Goal: Information Seeking & Learning: Check status

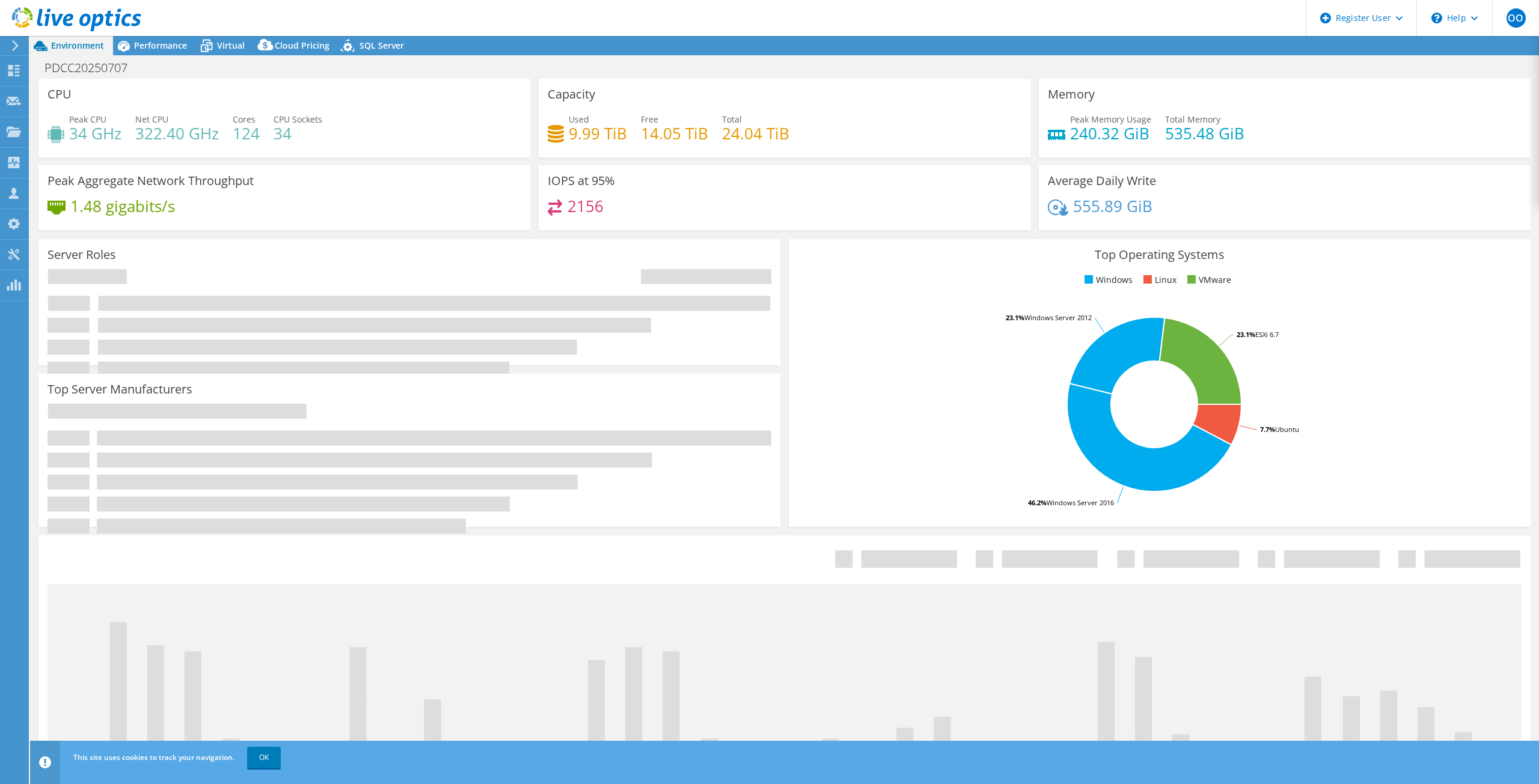
select select "USD"
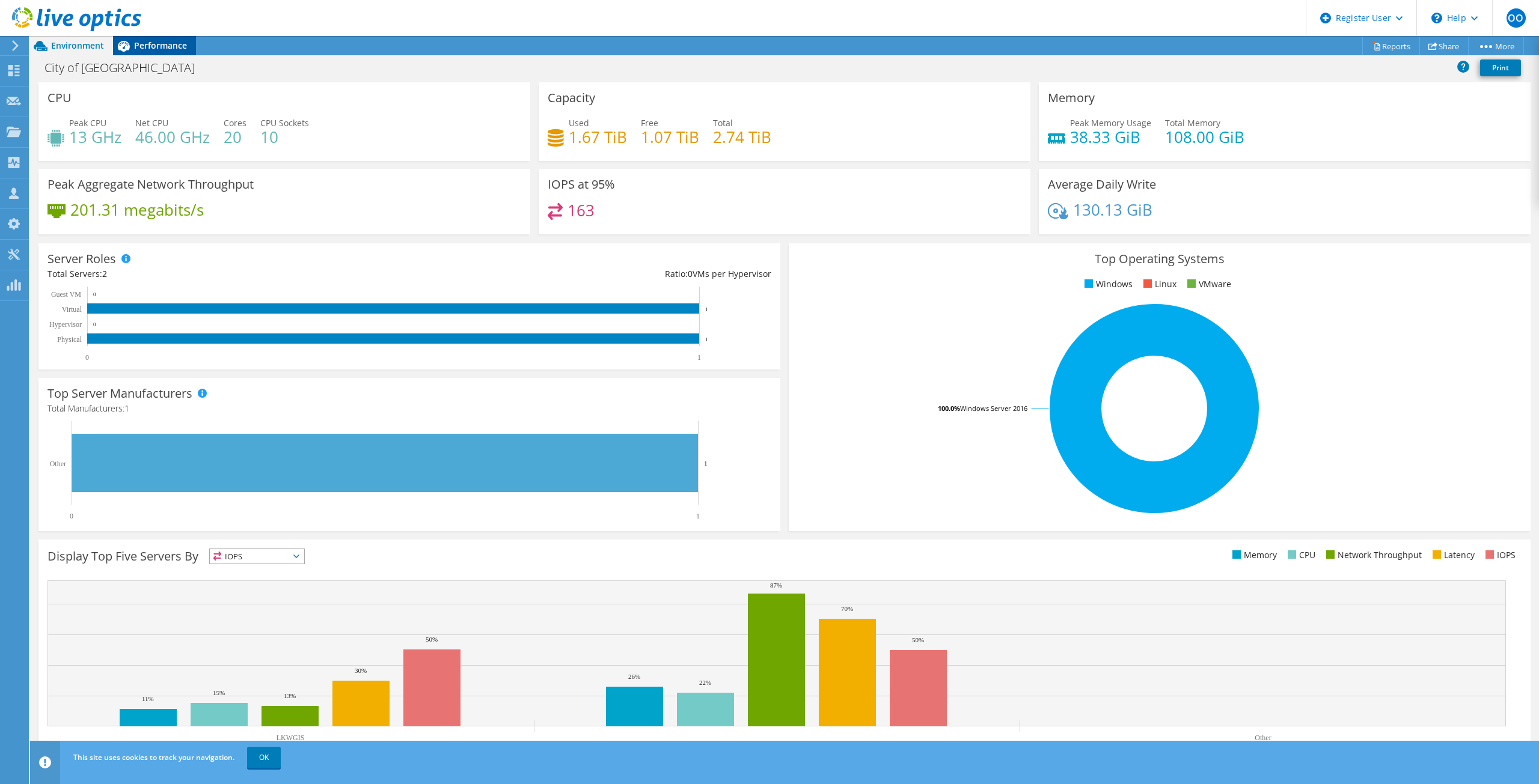
click at [144, 44] on span "Performance" at bounding box center [160, 45] width 53 height 12
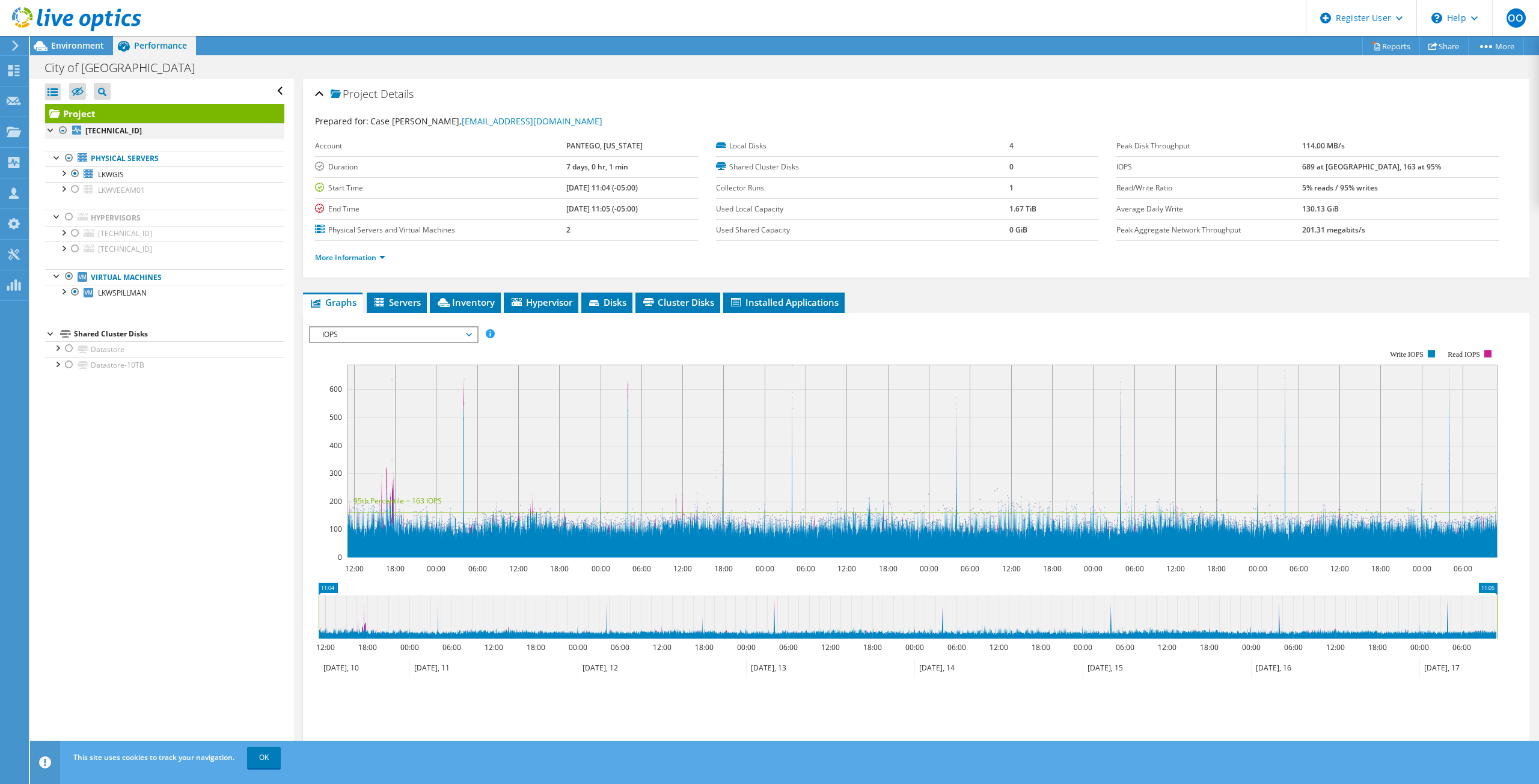
click at [65, 126] on div at bounding box center [62, 131] width 12 height 14
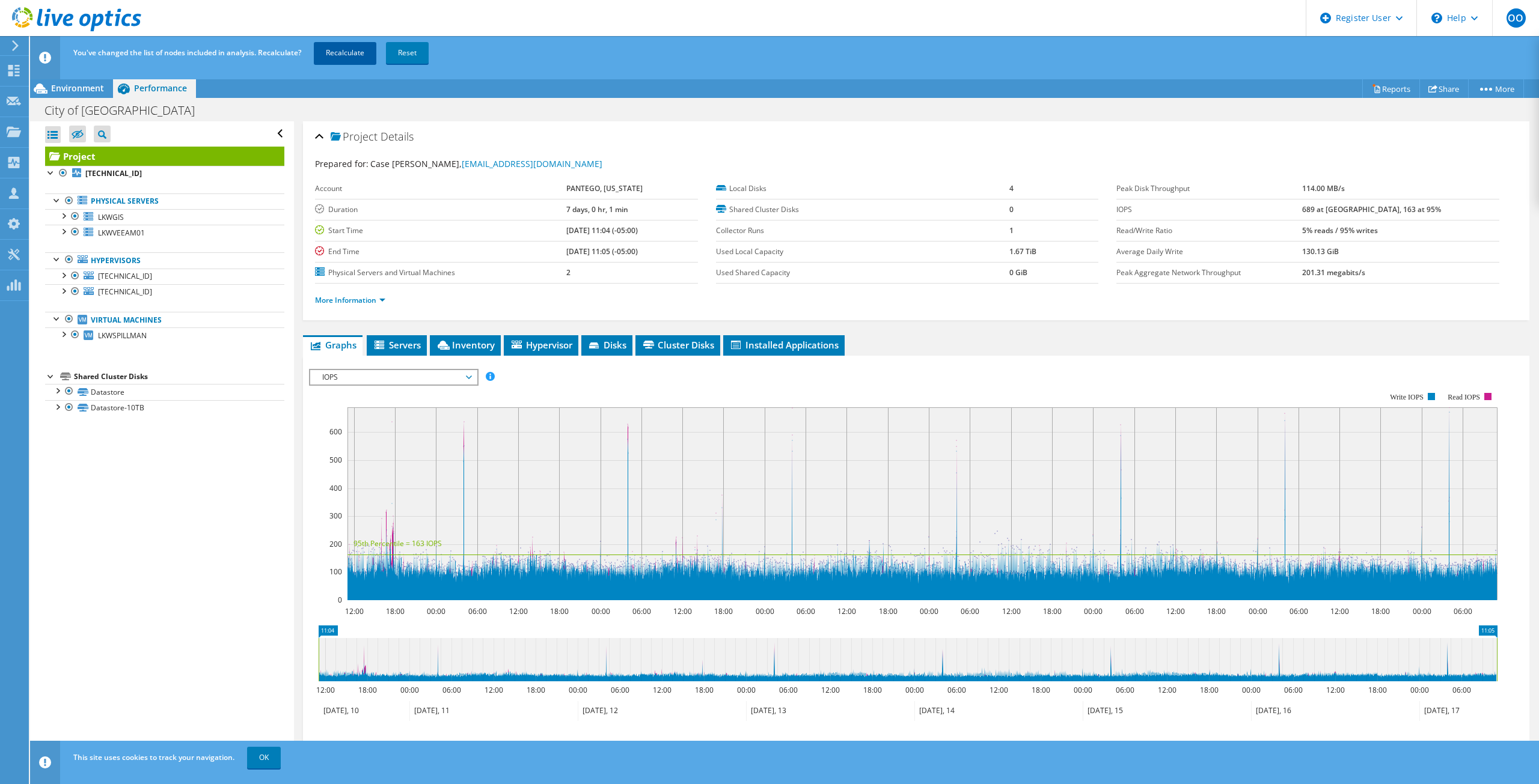
click at [343, 51] on link "Recalculate" at bounding box center [345, 53] width 62 height 22
click at [663, 341] on span "Cluster Disks" at bounding box center [677, 345] width 73 height 12
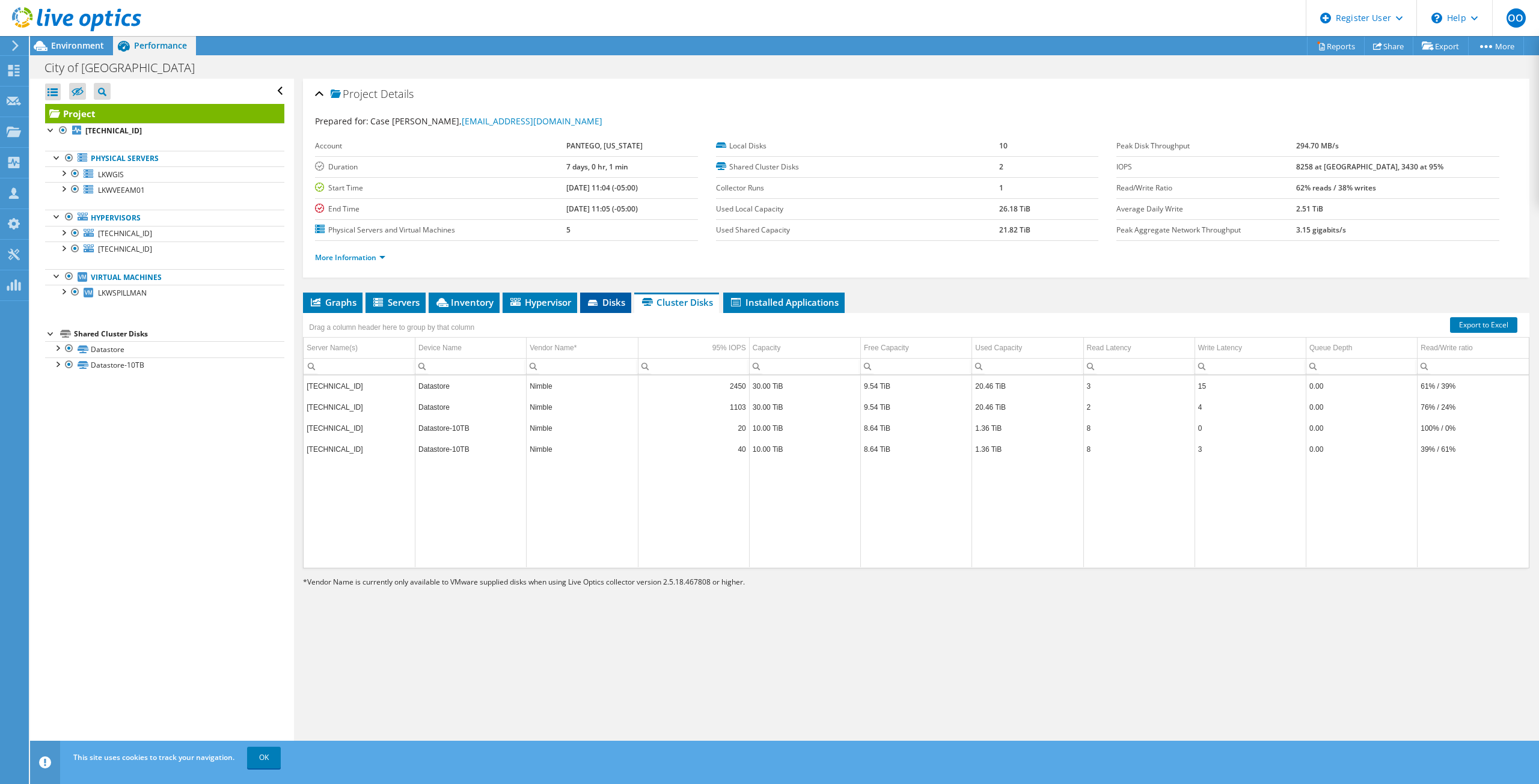
click at [589, 300] on span "Disks" at bounding box center [605, 301] width 39 height 12
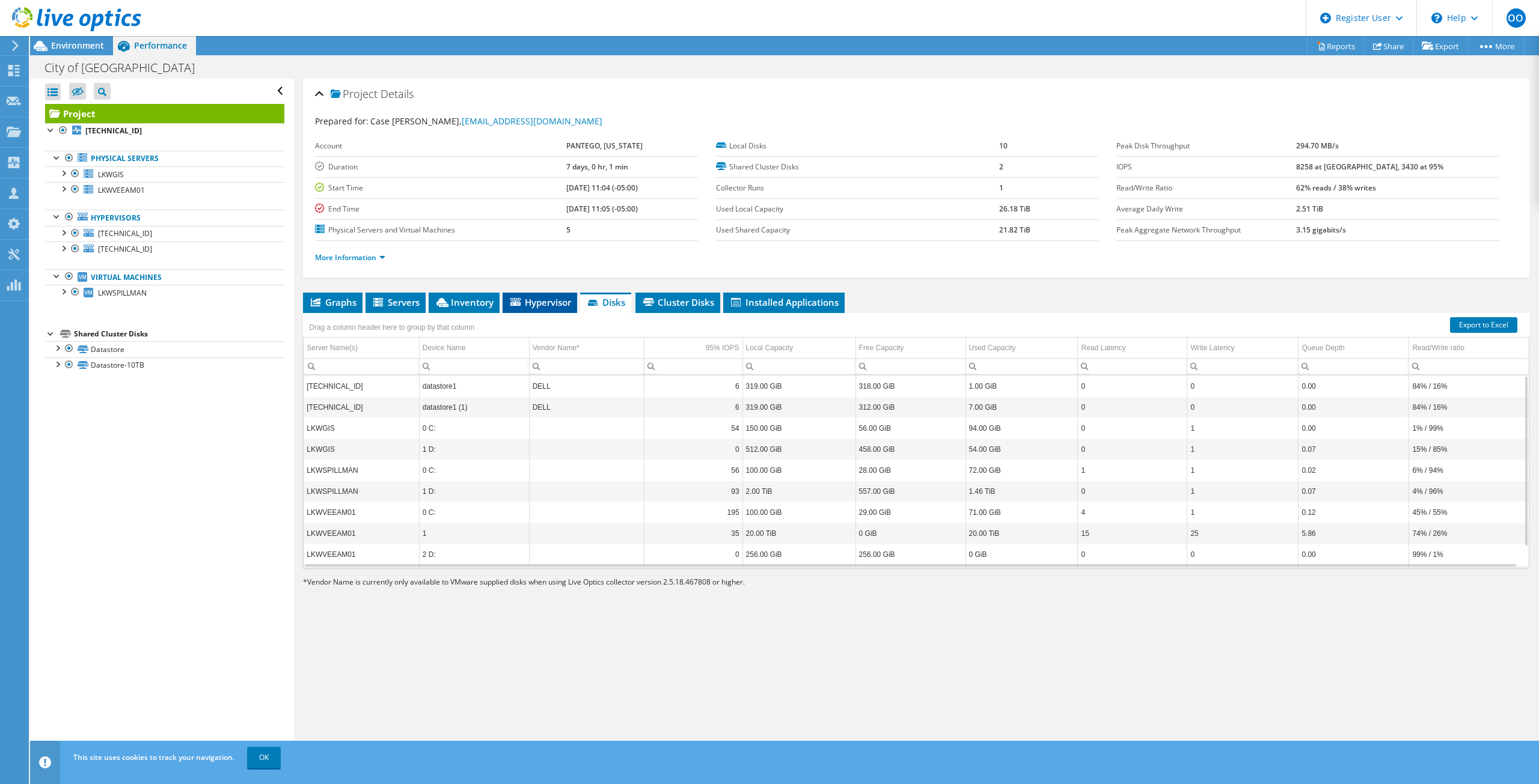
click at [526, 306] on span "Hypervisor" at bounding box center [539, 301] width 62 height 12
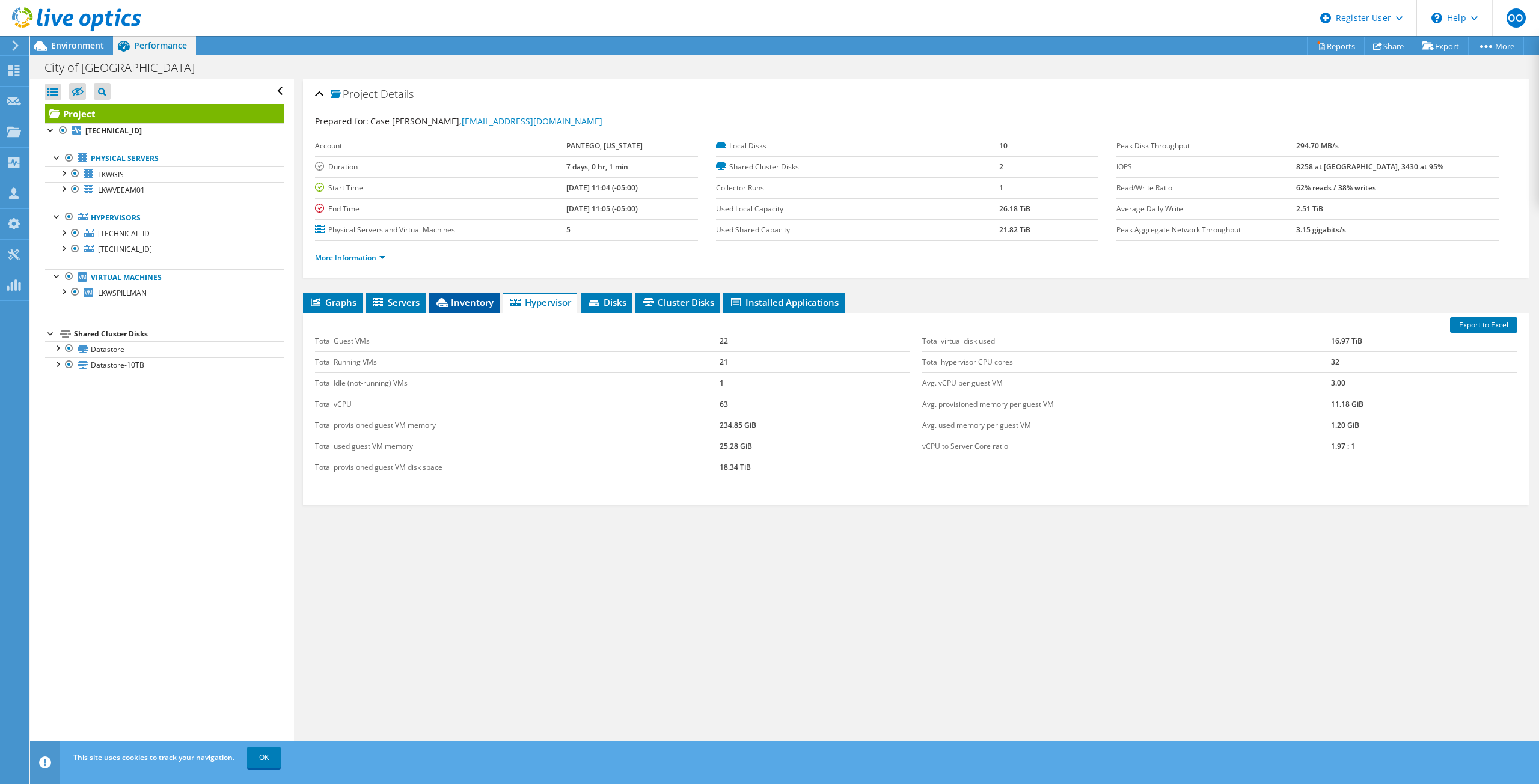
click at [472, 300] on span "Inventory" at bounding box center [463, 301] width 59 height 12
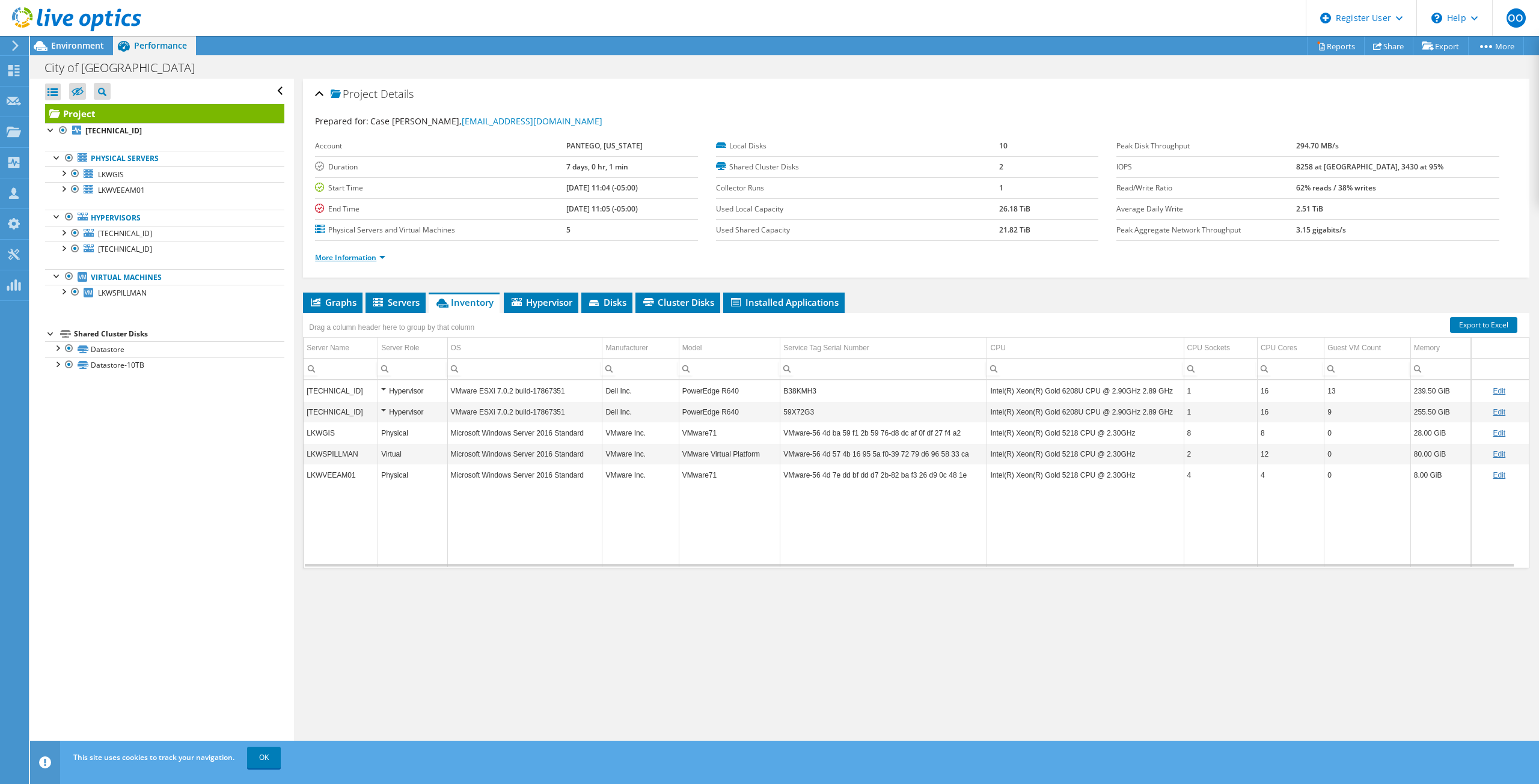
click at [355, 258] on link "More Information" at bounding box center [350, 257] width 70 height 10
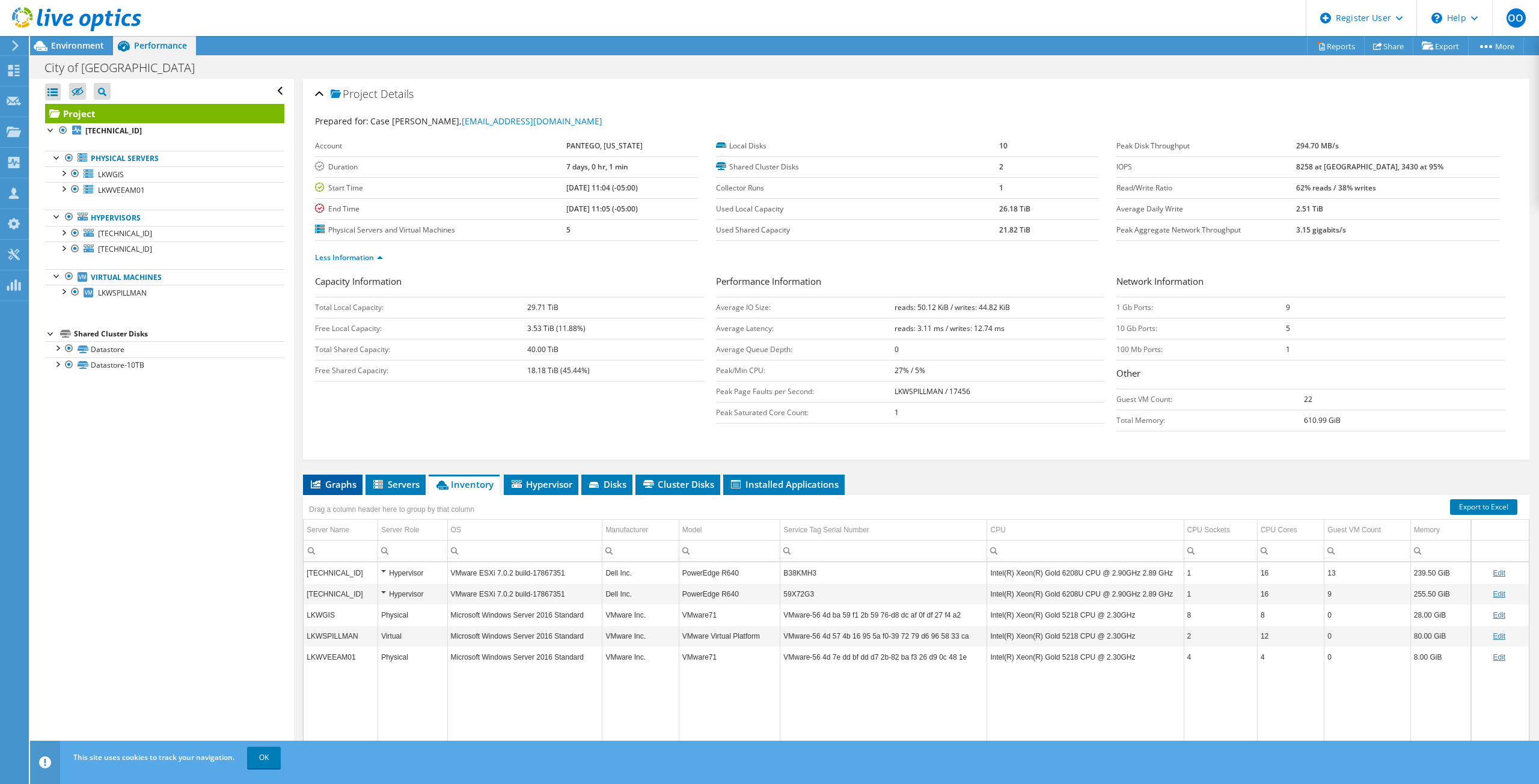
click at [324, 488] on span "Graphs" at bounding box center [332, 484] width 48 height 12
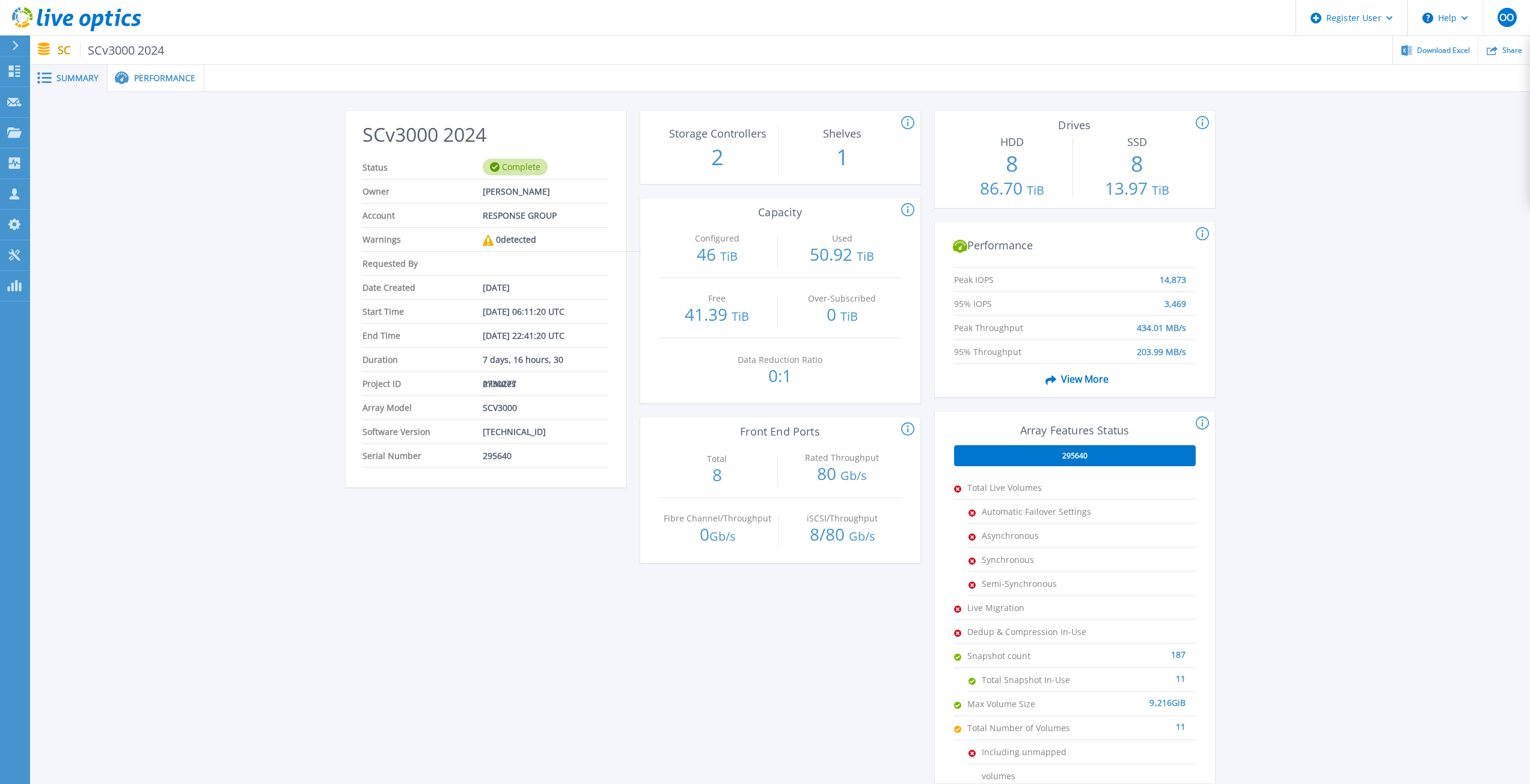
click at [148, 77] on span "Performance" at bounding box center [164, 78] width 61 height 8
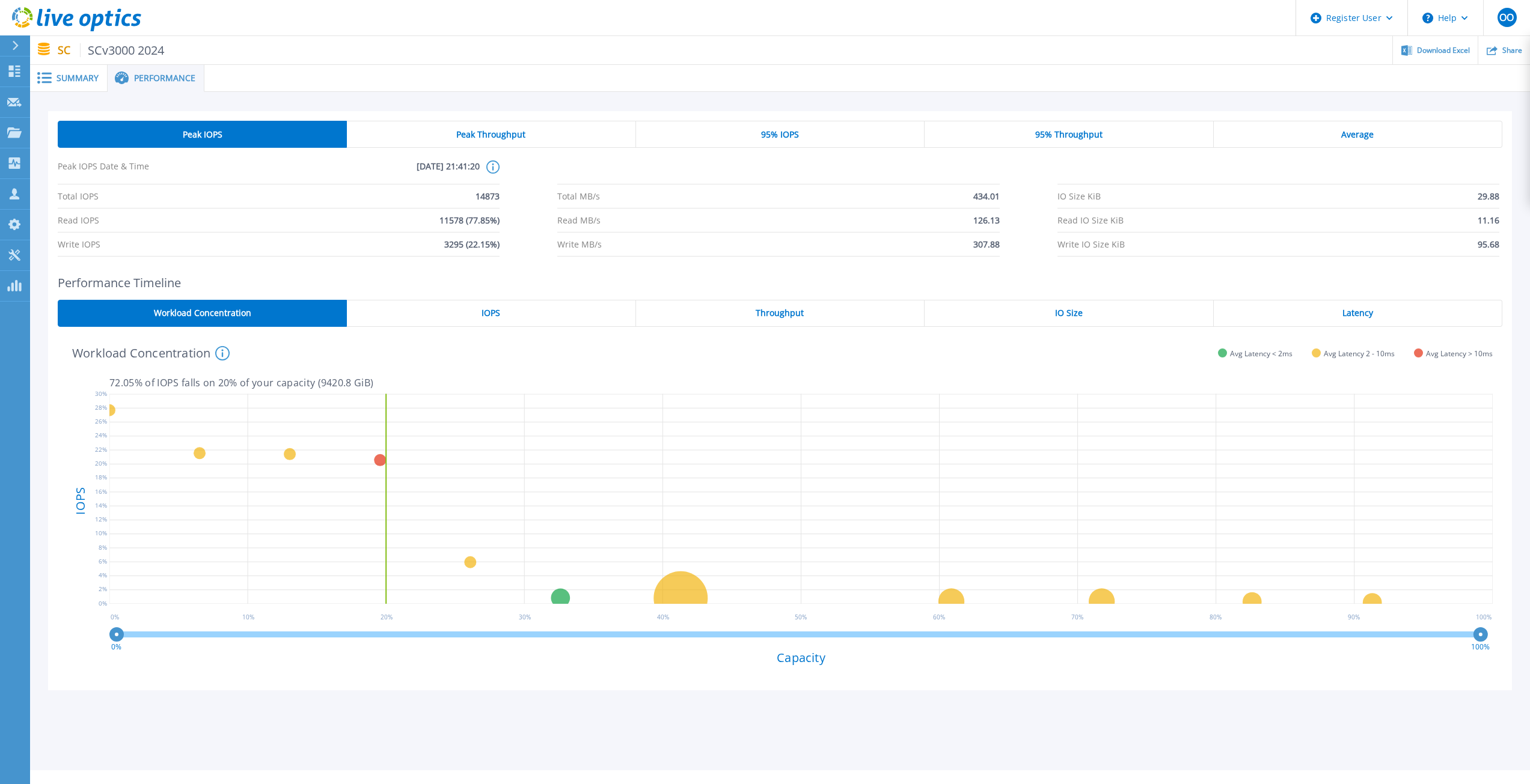
click at [77, 84] on div "Summary" at bounding box center [69, 78] width 78 height 27
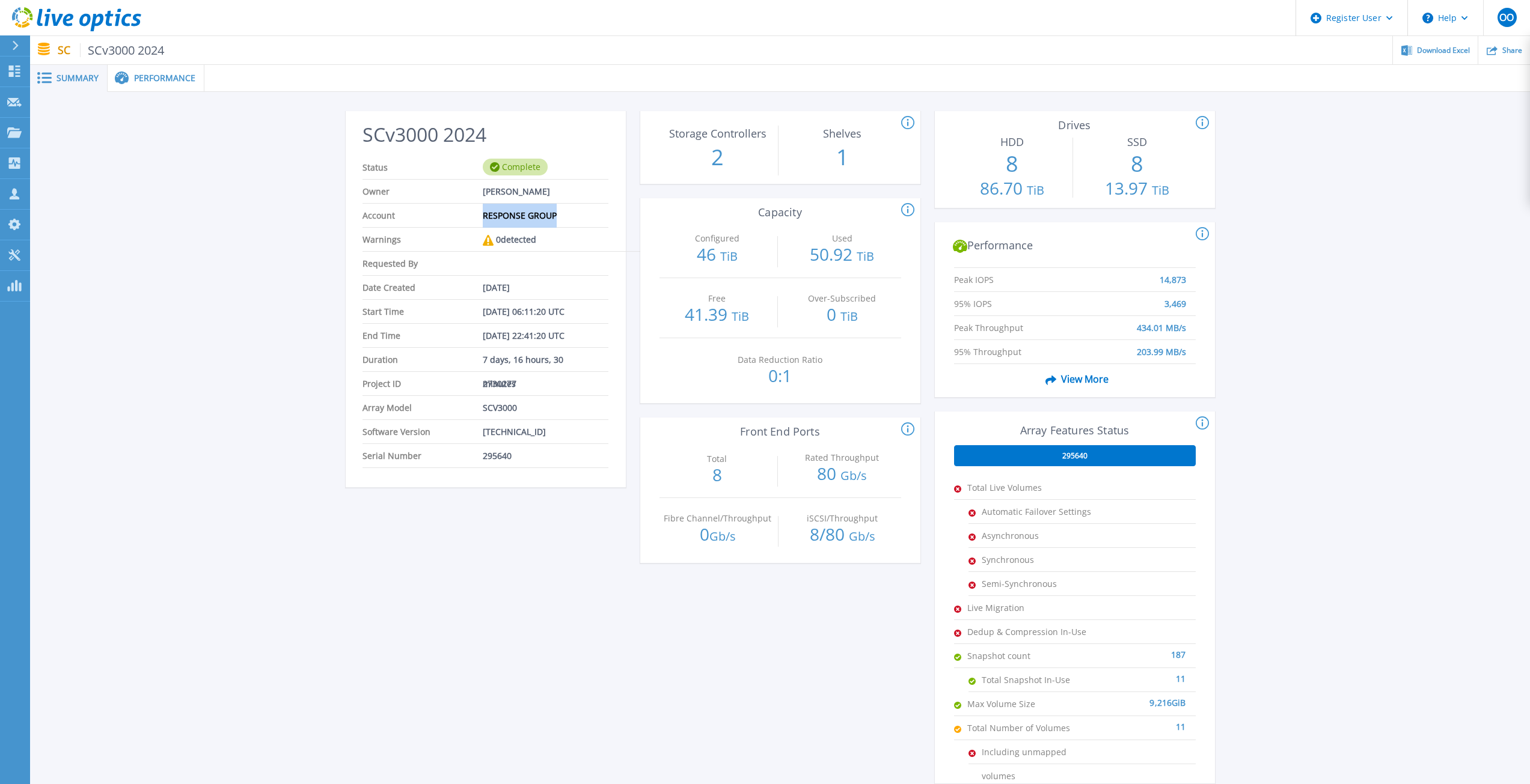
drag, startPoint x: 565, startPoint y: 217, endPoint x: 494, endPoint y: 218, distance: 71.0
click at [483, 217] on li "Account RESPONSE GROUP" at bounding box center [486, 216] width 246 height 24
copy span "RESPONSE GROUP"
click at [19, 127] on div at bounding box center [14, 133] width 14 height 11
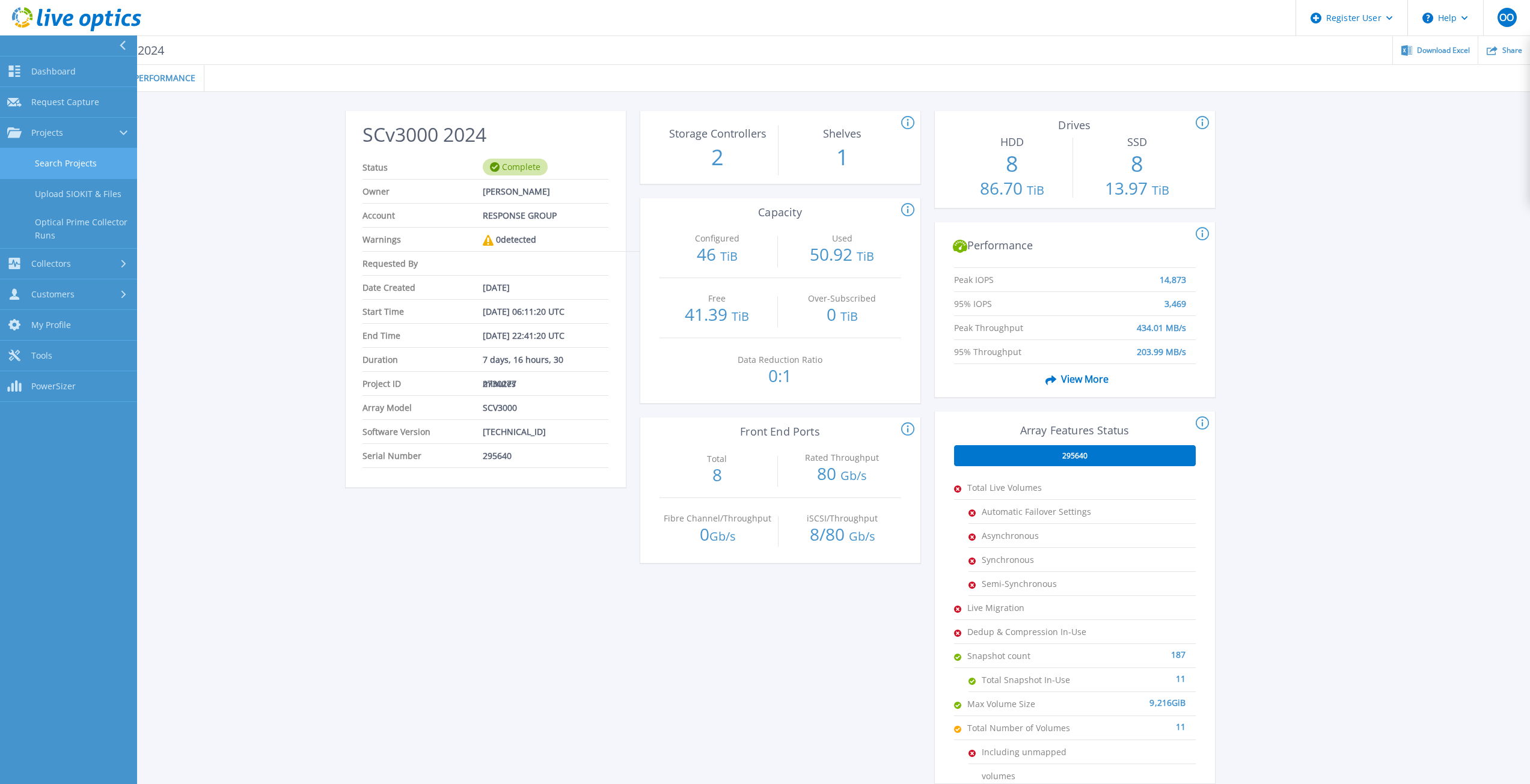
click at [42, 162] on link "Search Projects" at bounding box center [69, 163] width 137 height 31
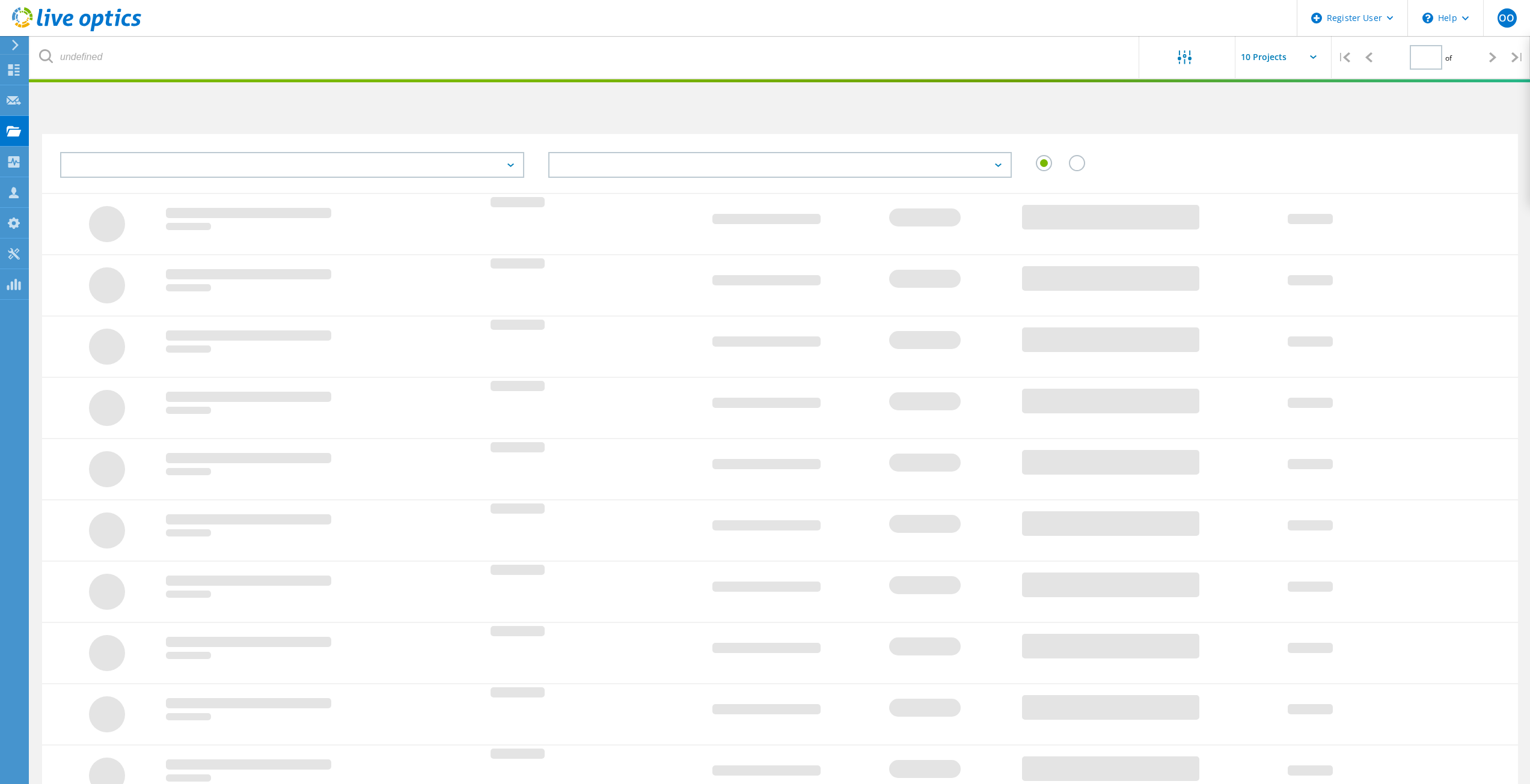
type input "1"
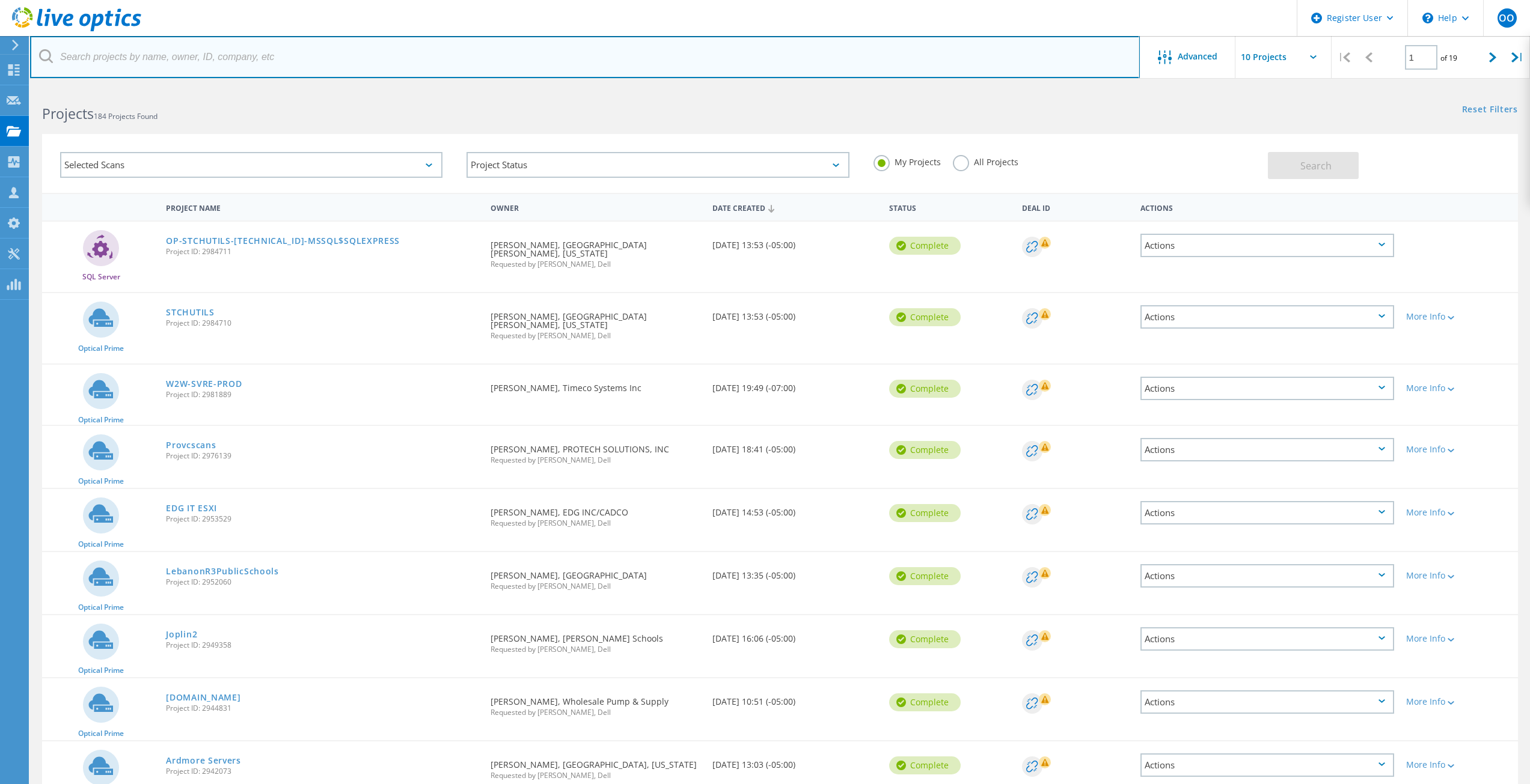
click at [269, 58] on input "text" at bounding box center [584, 57] width 1109 height 42
paste input "RESPONSE GROUP"
type input "RESPONSE GROUP"
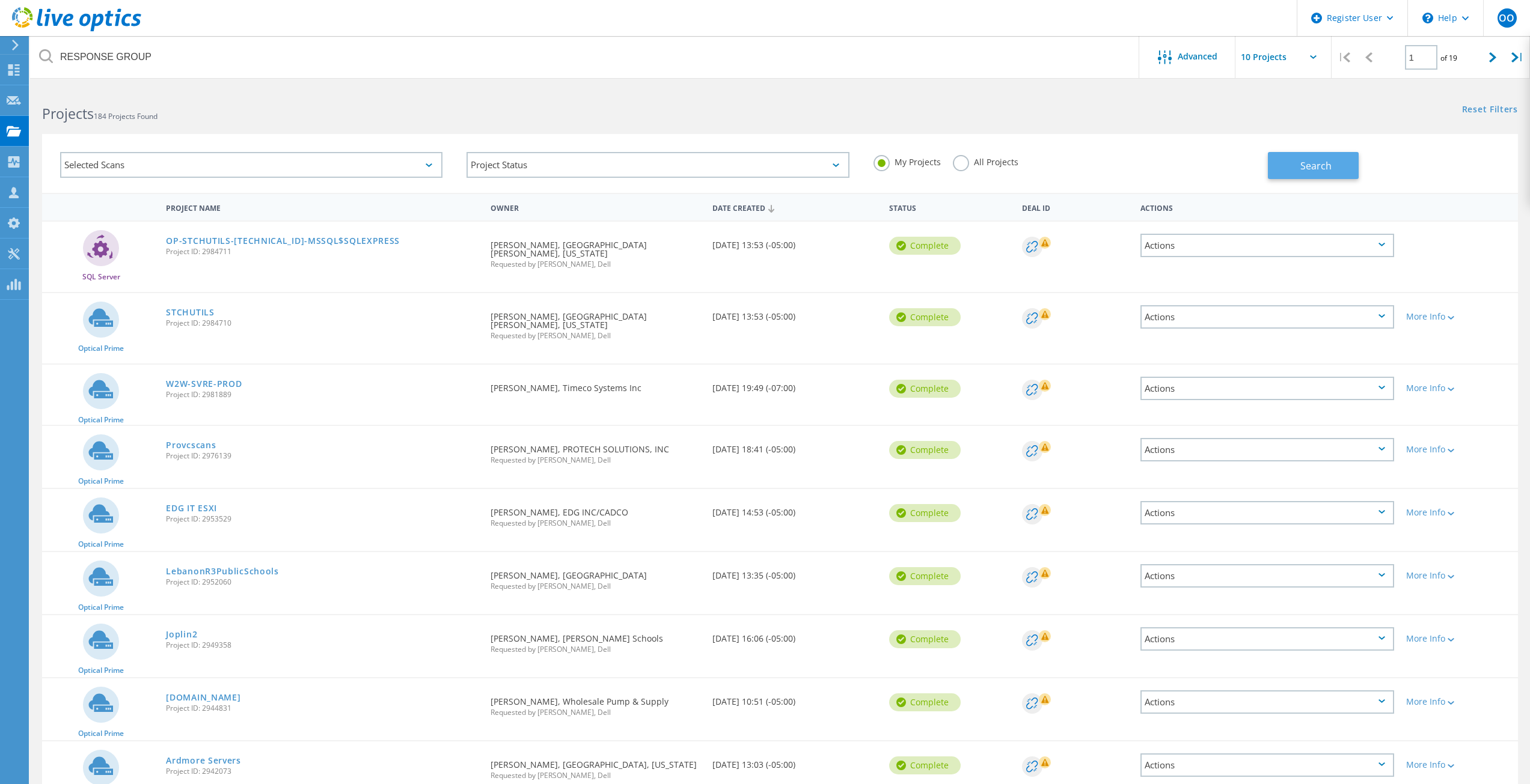
click at [1284, 164] on button "Search" at bounding box center [1312, 165] width 91 height 27
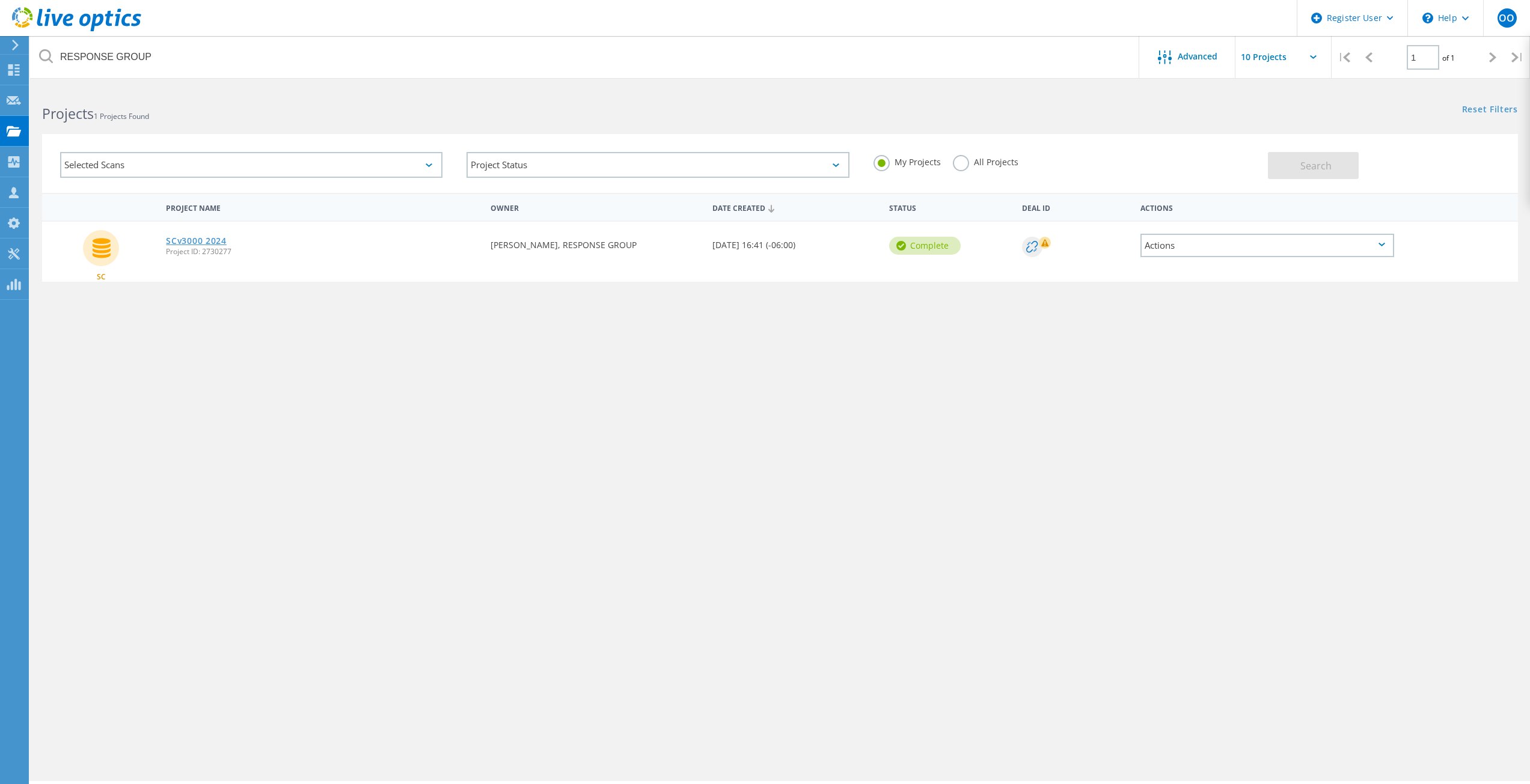
click at [196, 244] on link "SCv3000 2024" at bounding box center [196, 240] width 60 height 8
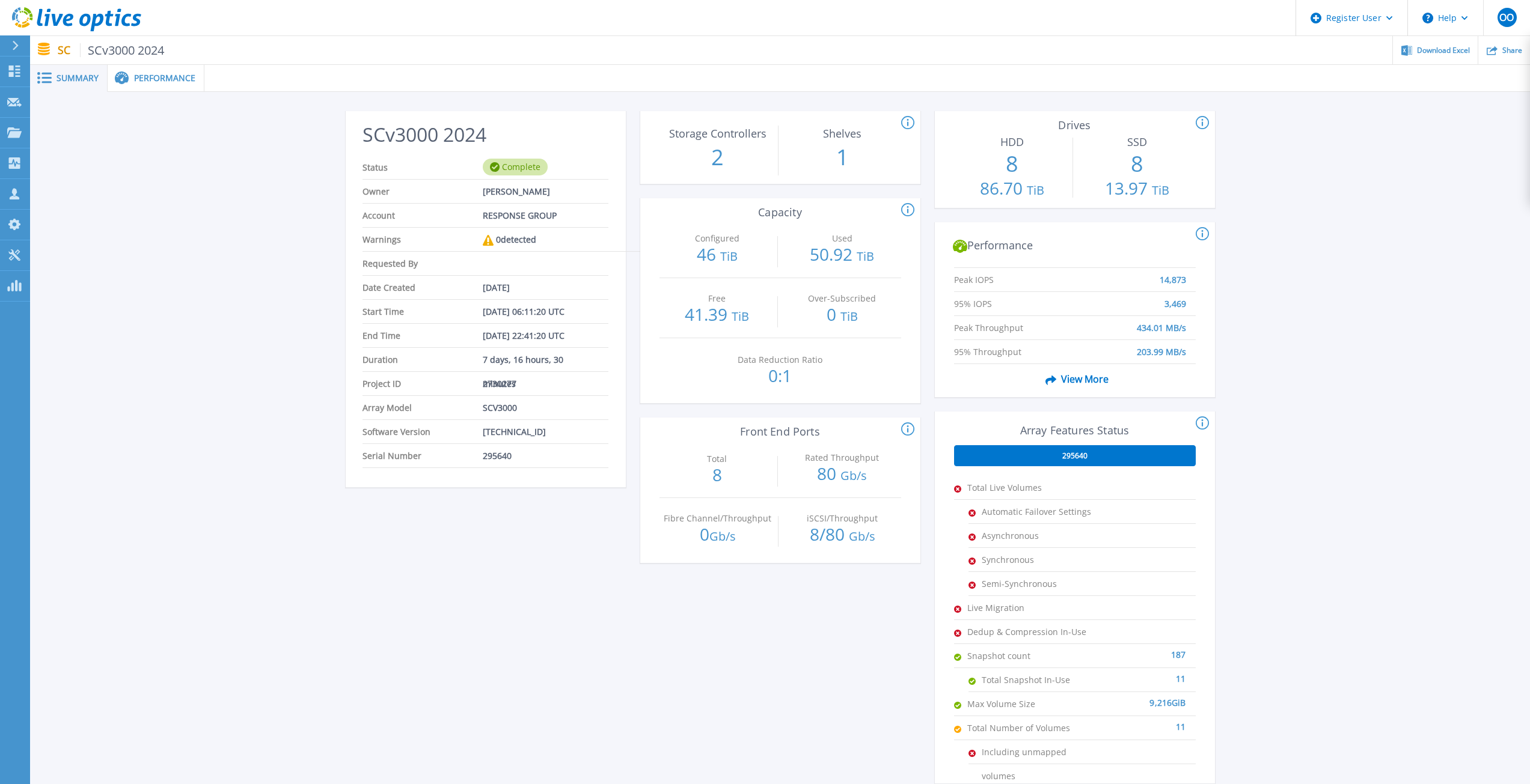
click at [490, 289] on span "[DATE]" at bounding box center [496, 288] width 27 height 23
click at [510, 191] on span "[PERSON_NAME]" at bounding box center [516, 191] width 68 height 23
copy span "[PERSON_NAME]"
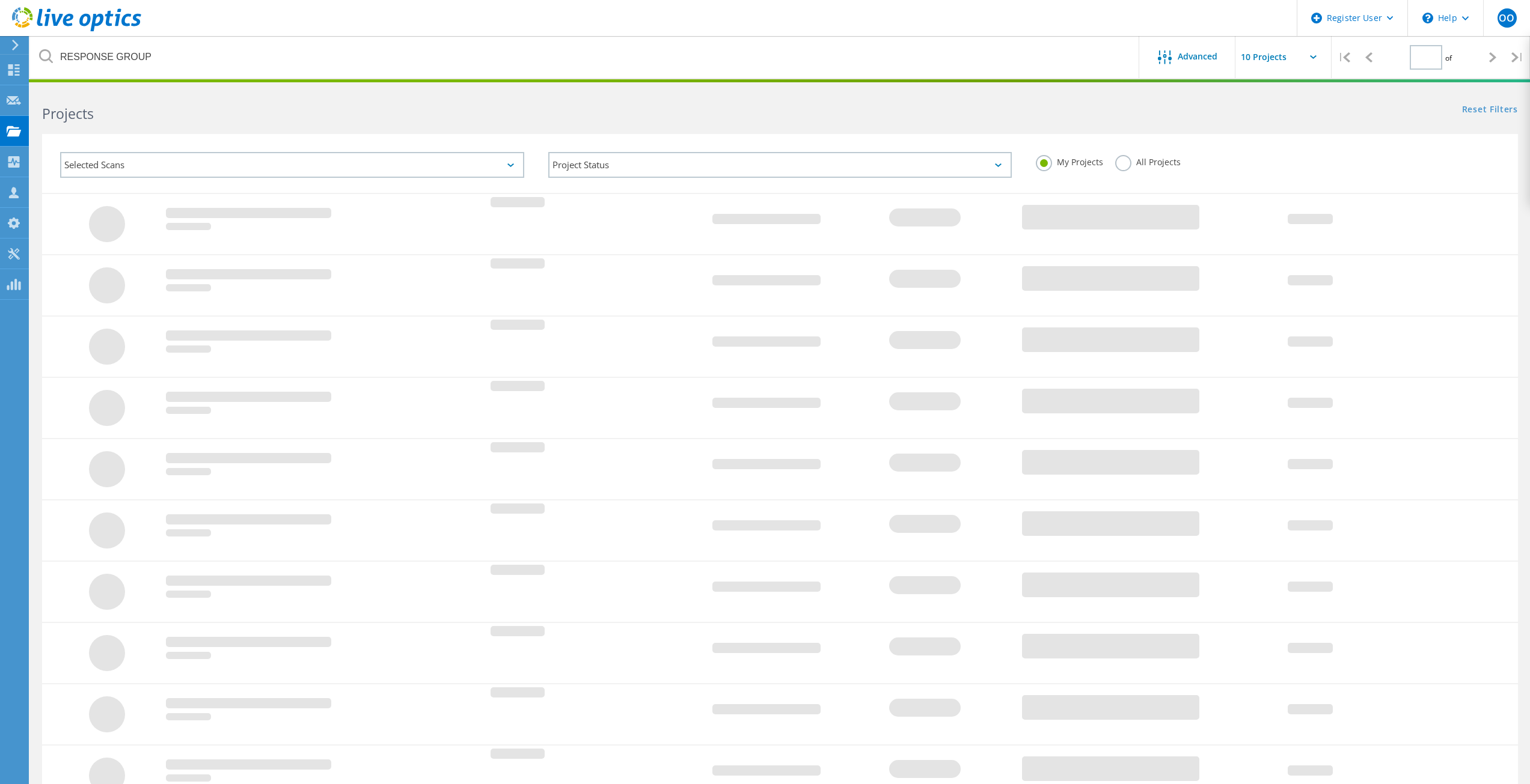
type input "1"
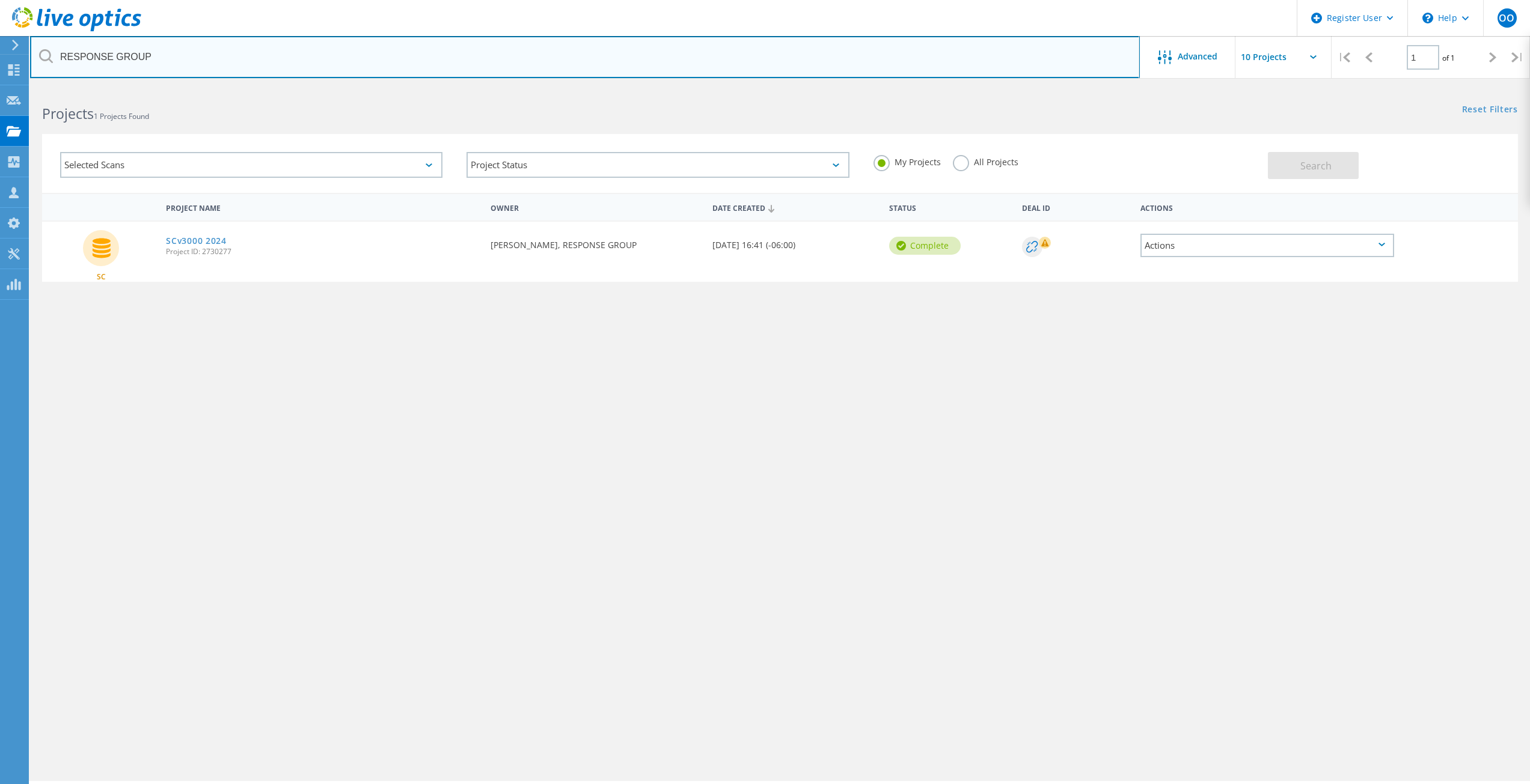
click at [204, 62] on input "RESPONSE GROUP" at bounding box center [584, 57] width 1109 height 42
click at [201, 61] on input "RESPONSE GROUP" at bounding box center [584, 57] width 1109 height 42
paste input "[PERSON_NAME]"
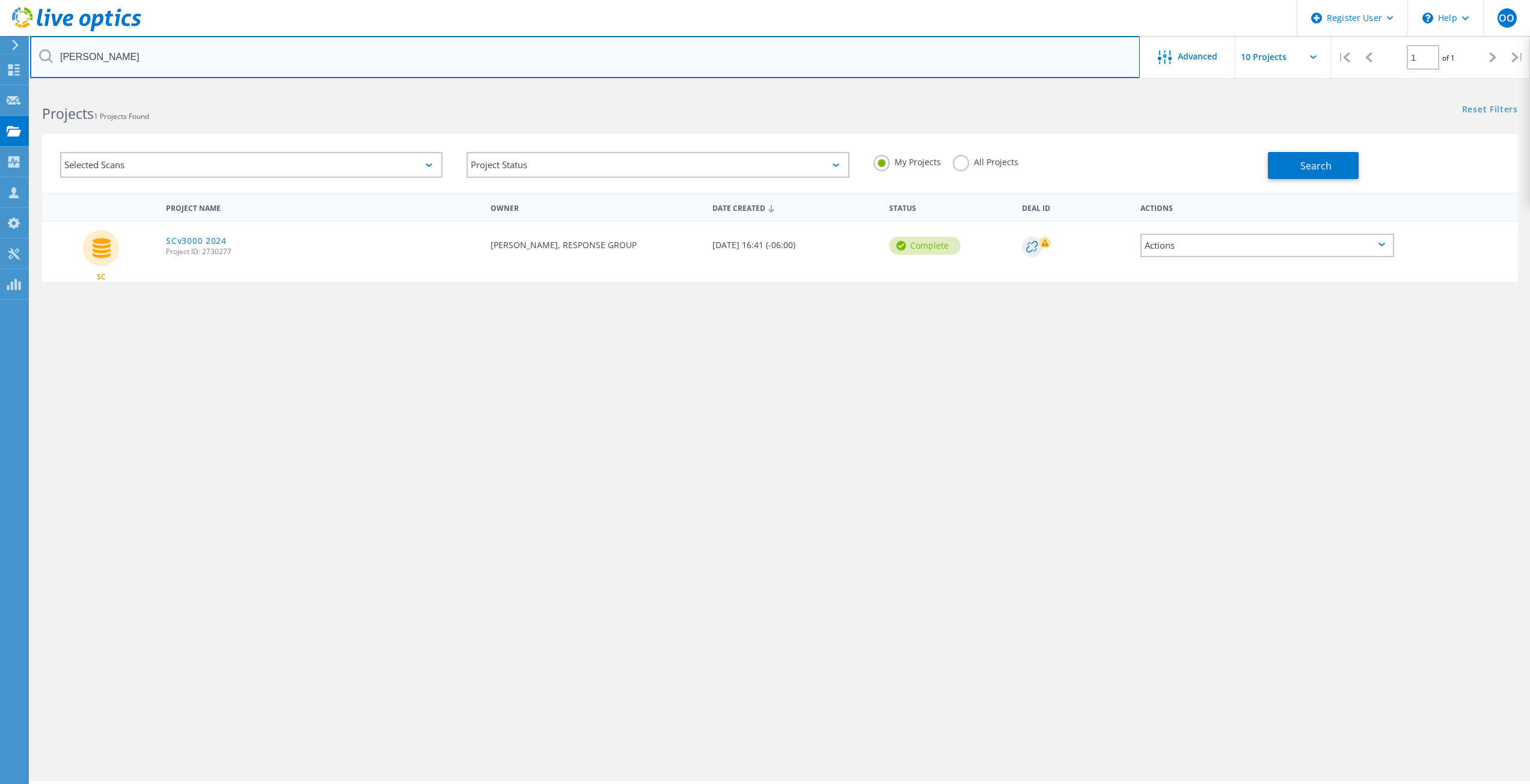
drag, startPoint x: 124, startPoint y: 58, endPoint x: -12, endPoint y: 209, distance: 203.2
click at [0, 209] on html "Register User \n Help Explore Helpful Articles Contact Support OO Dell User Olu…" at bounding box center [765, 409] width 1530 height 817
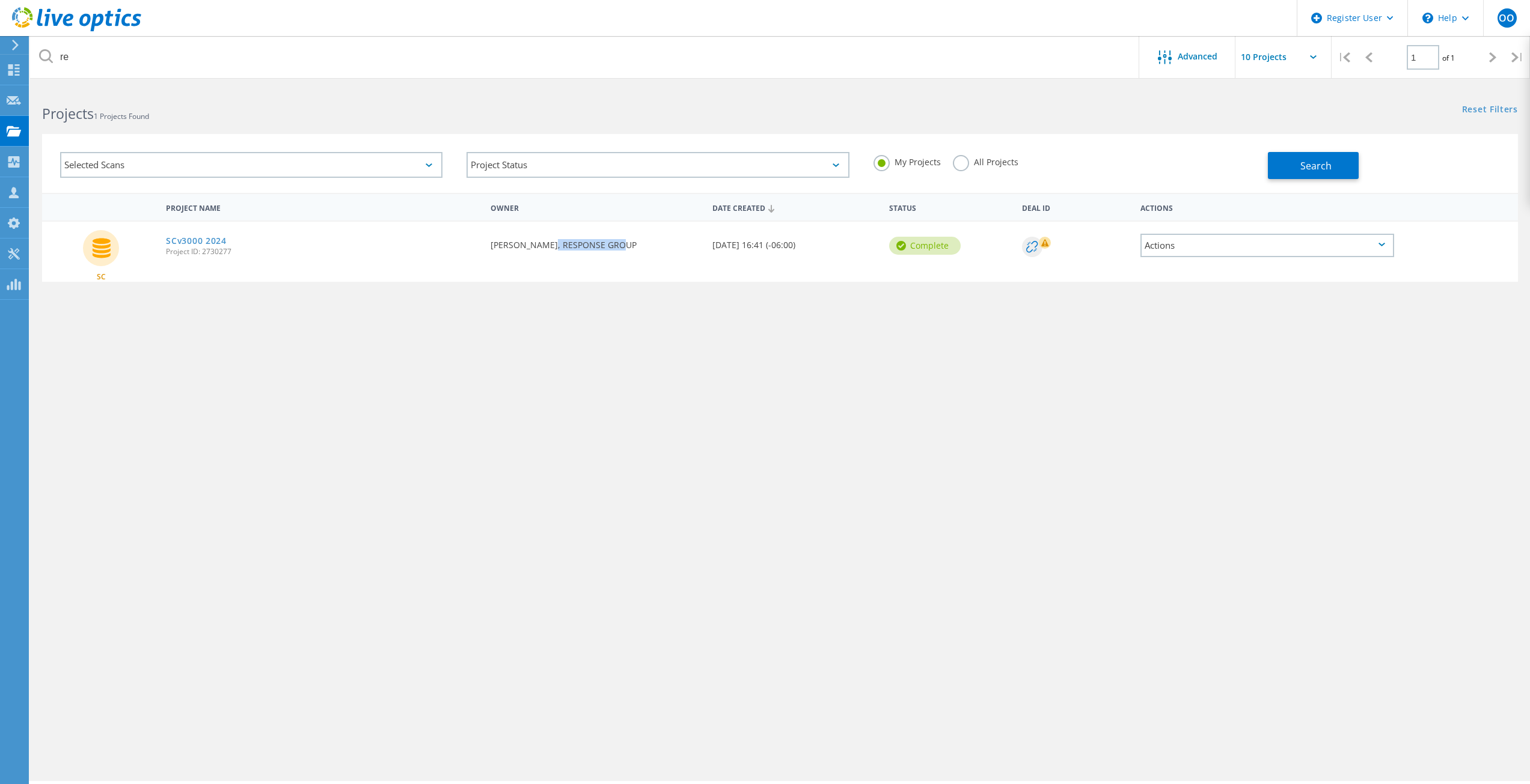
drag, startPoint x: 612, startPoint y: 249, endPoint x: 537, endPoint y: 246, distance: 75.1
click at [537, 246] on div "Requested By Wayne Hill, RESPONSE GROUP" at bounding box center [595, 242] width 221 height 40
copy div "RESPONSE GROUP"
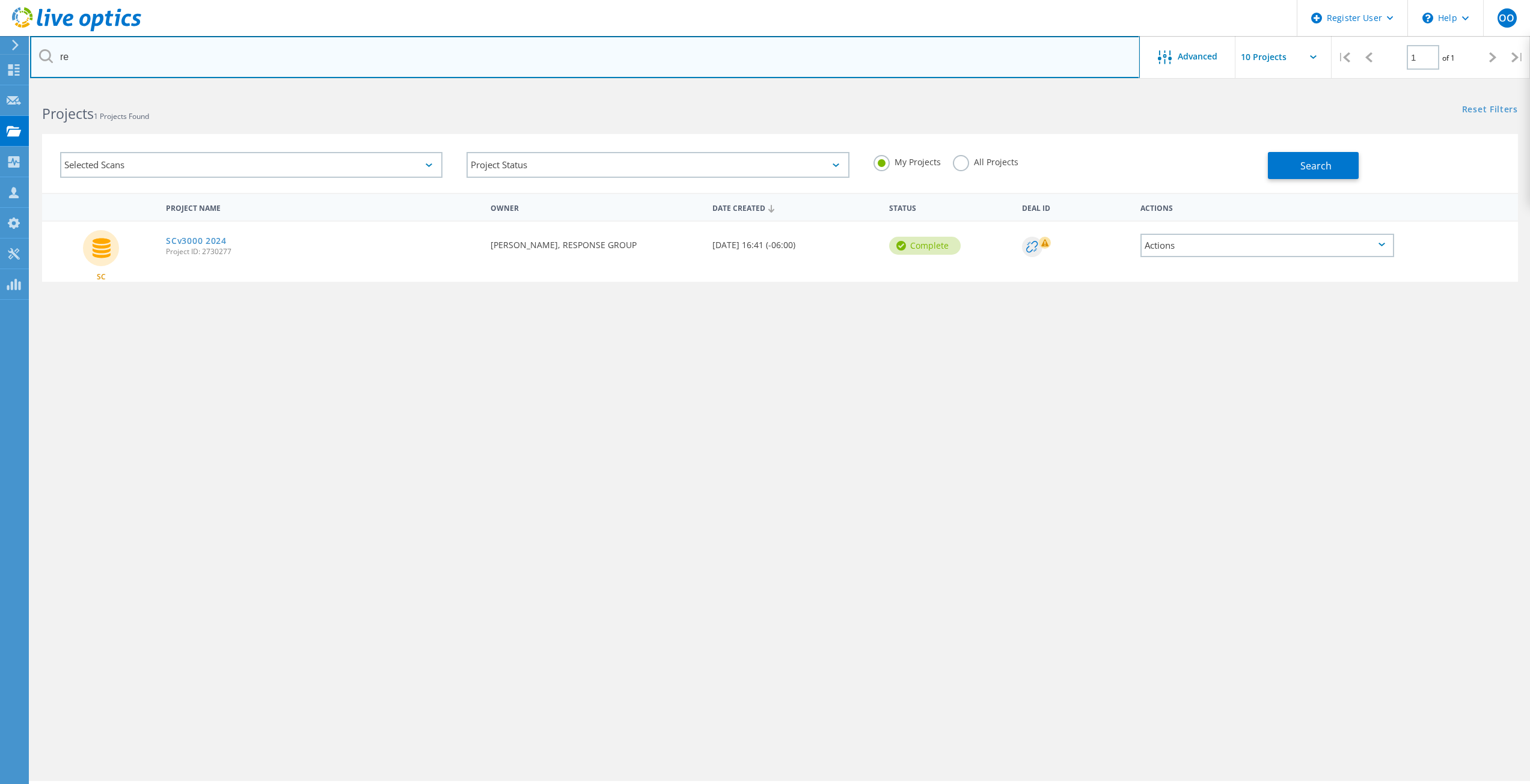
click at [137, 60] on input "re" at bounding box center [584, 57] width 1109 height 42
paste input "RESPONSE GROUP"
type input "RESPONSE GROUP"
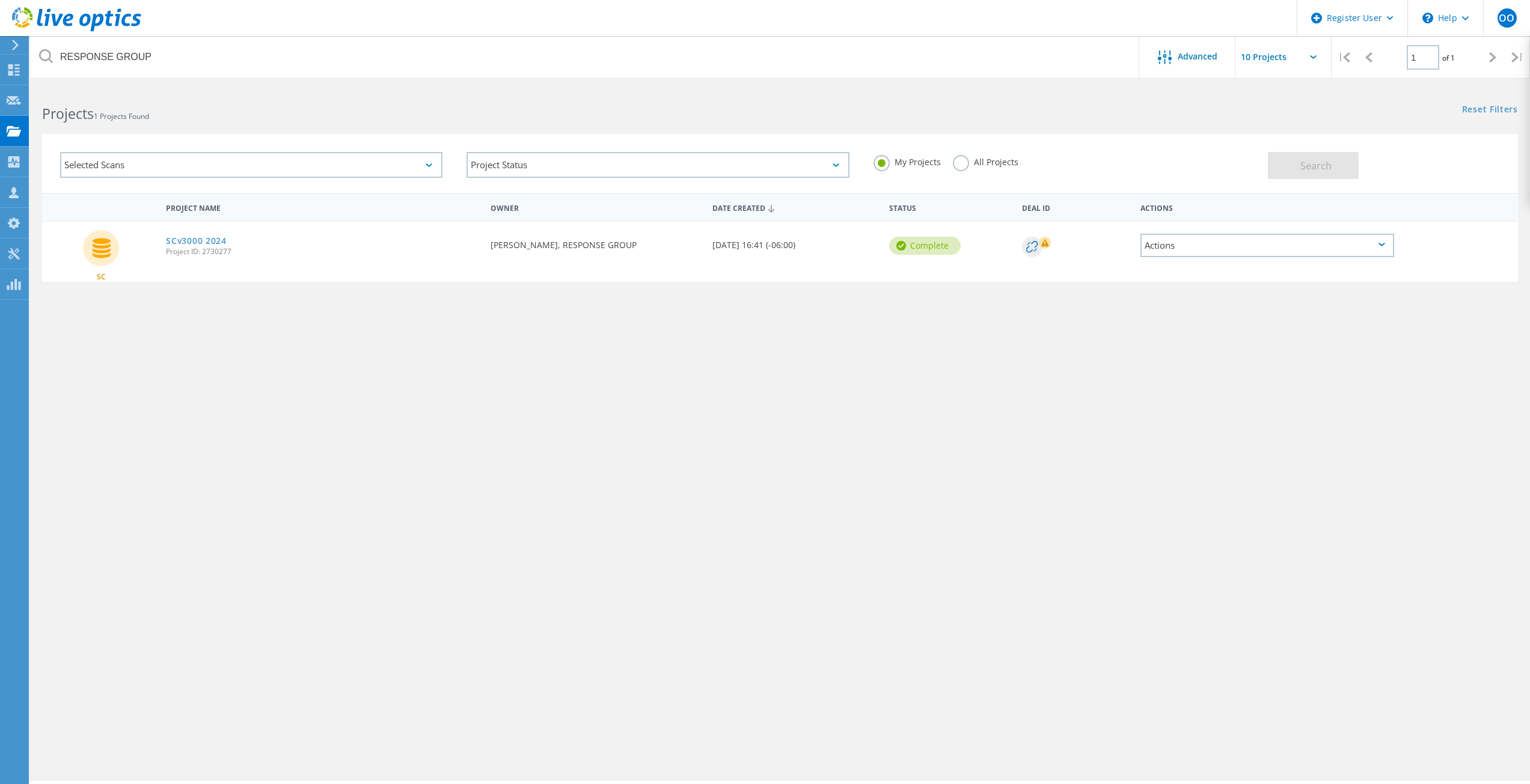
click at [960, 166] on label "All Projects" at bounding box center [985, 161] width 66 height 12
click at [0, 0] on input "All Projects" at bounding box center [0, 0] width 0 height 0
click at [1336, 167] on button "Search" at bounding box center [1312, 165] width 91 height 27
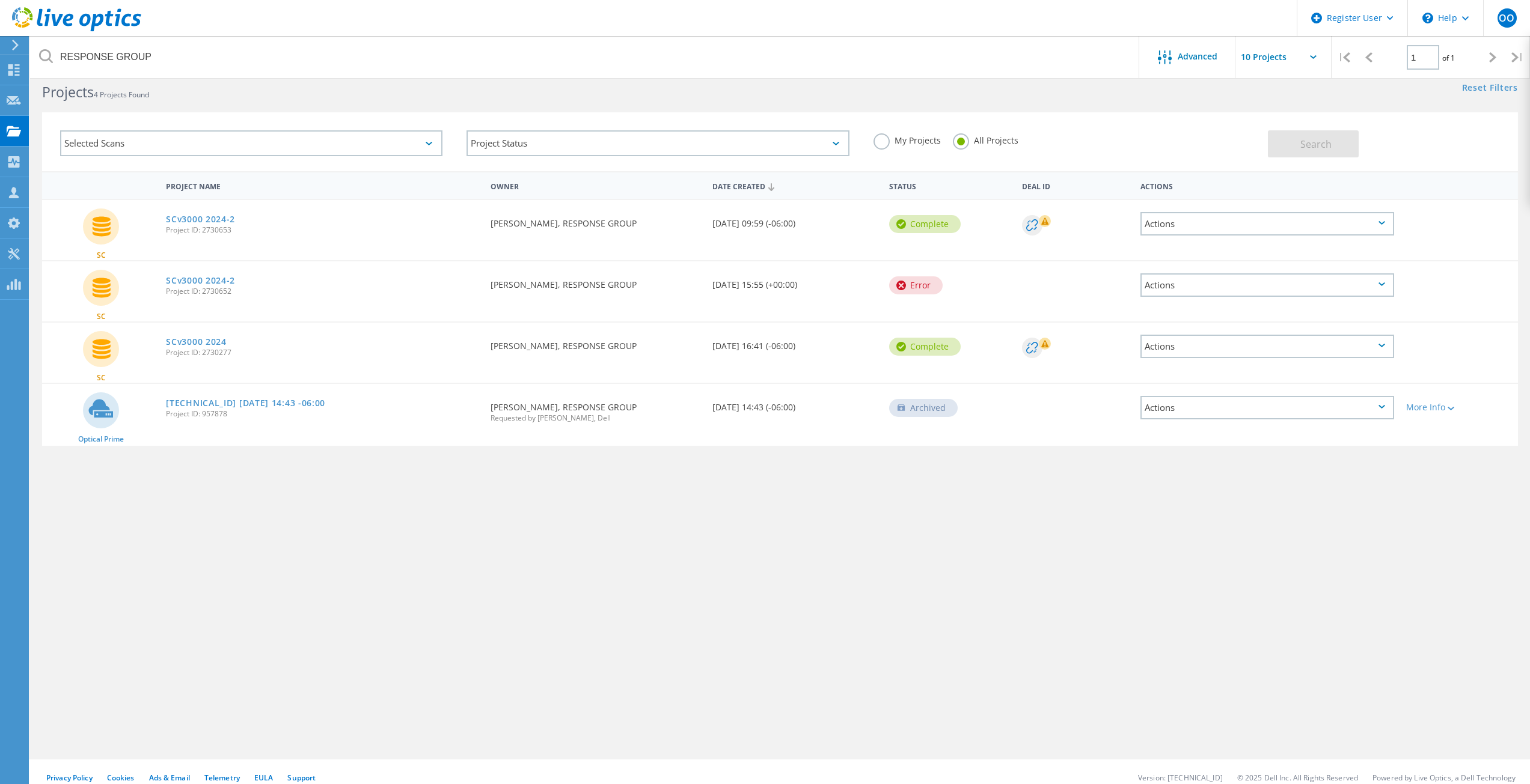
scroll to position [23, 0]
click at [197, 410] on span "Project ID: 957878" at bounding box center [322, 413] width 312 height 7
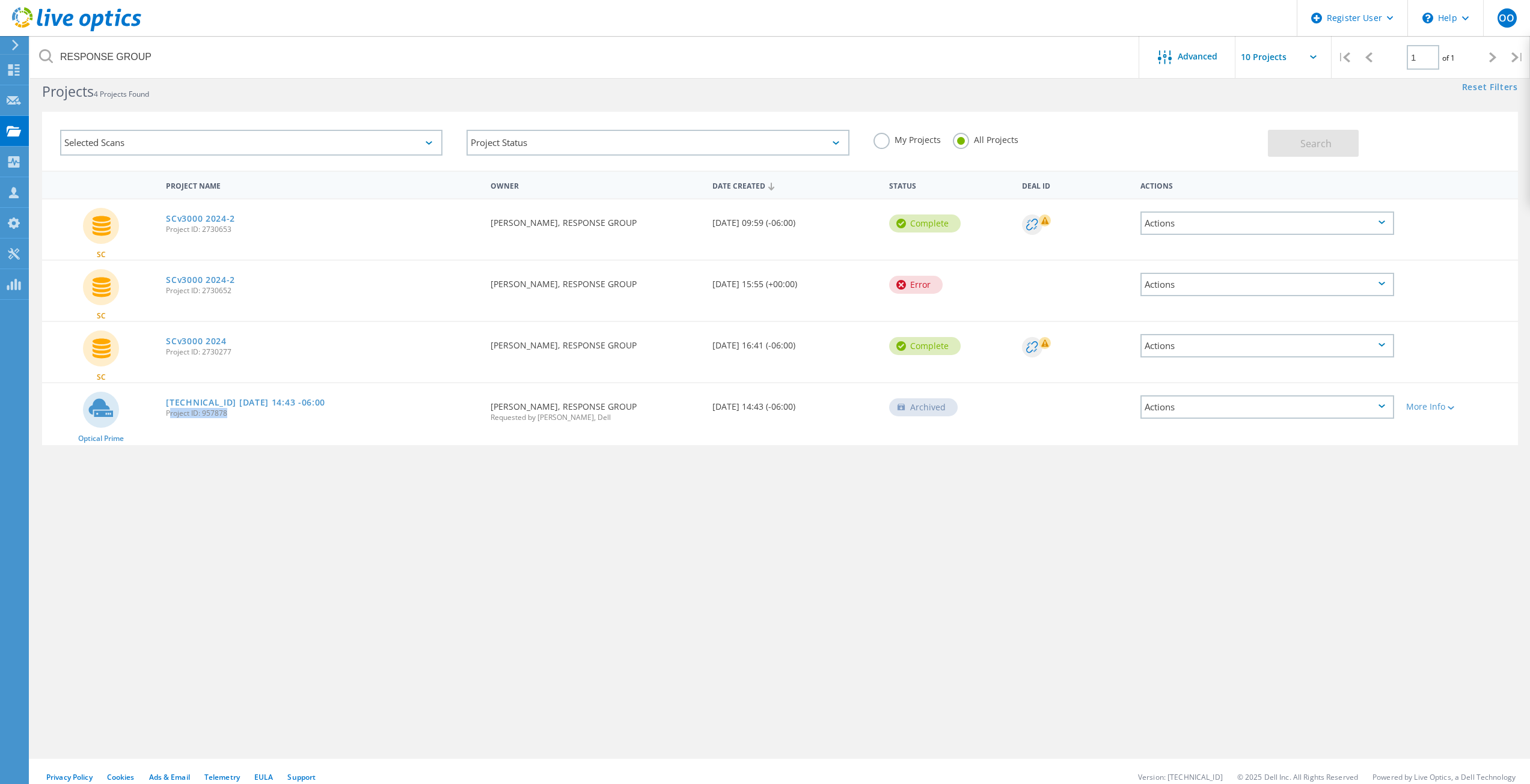
click at [197, 410] on span "Project ID: 957878" at bounding box center [322, 413] width 312 height 7
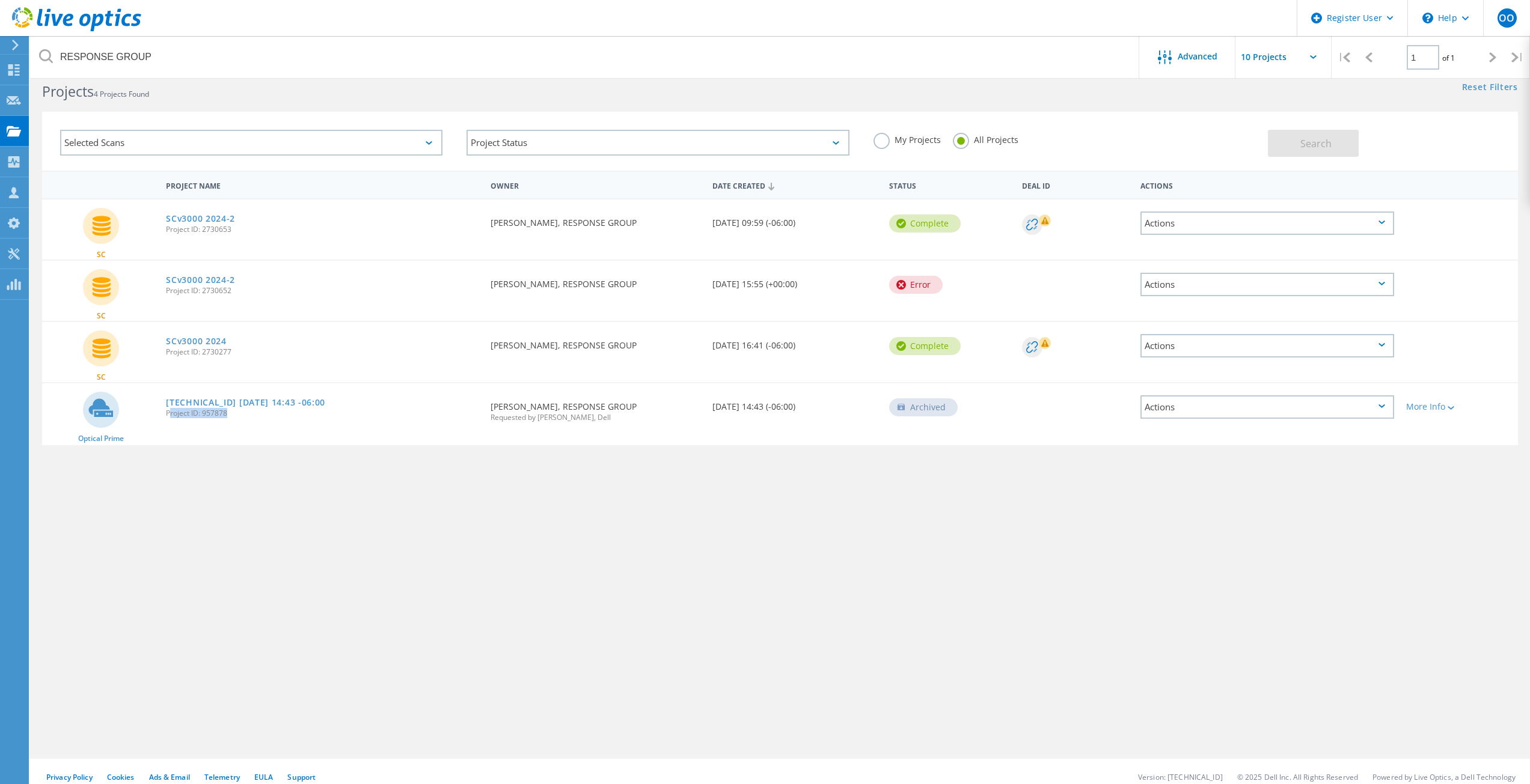
click at [197, 410] on span "Project ID: 957878" at bounding box center [322, 413] width 312 height 7
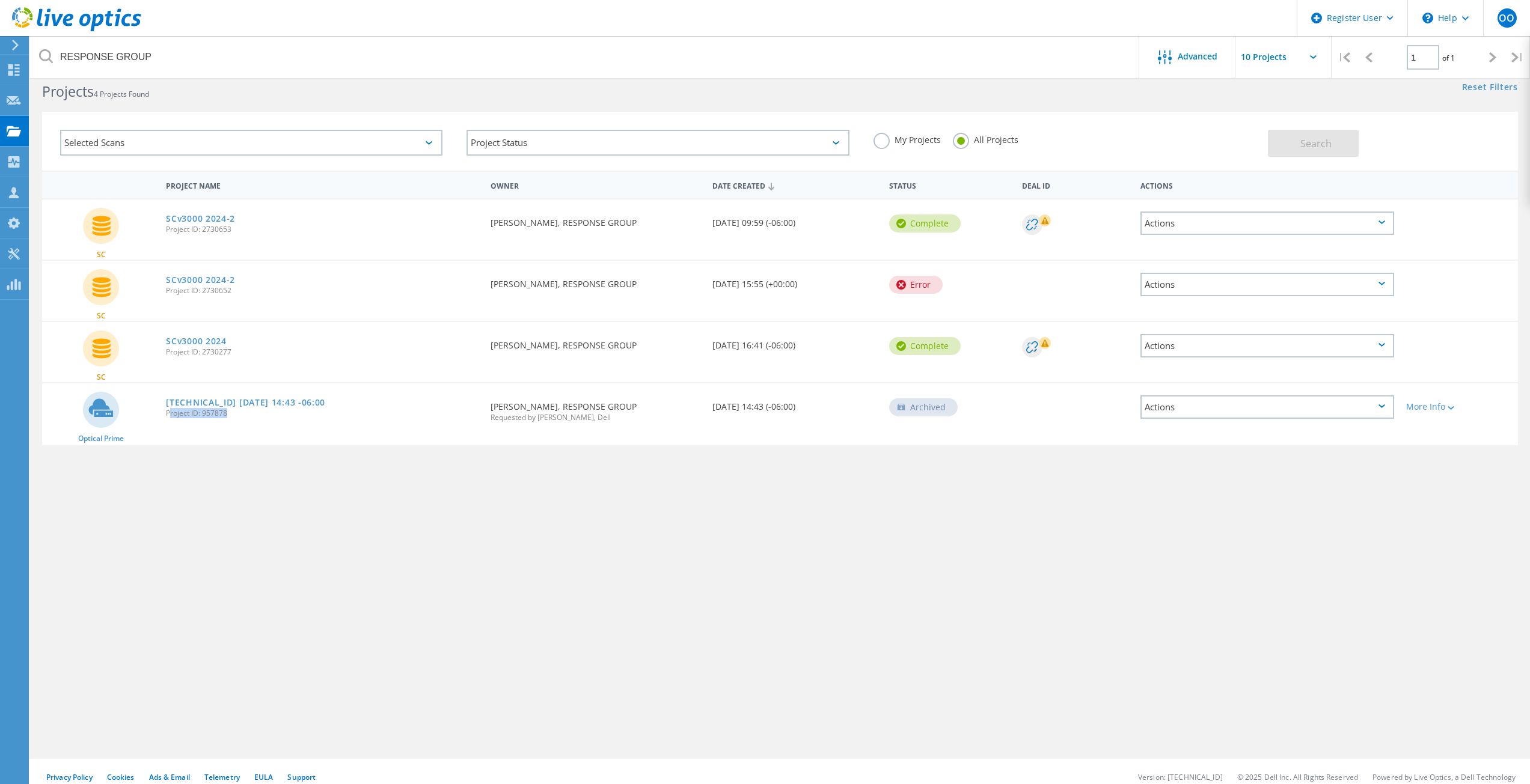
click at [197, 410] on span "Project ID: 957878" at bounding box center [322, 413] width 312 height 7
click at [323, 421] on div "192.168.75.31 2019-12-12 14:43 -06:00 Project ID: 957878" at bounding box center [322, 406] width 325 height 46
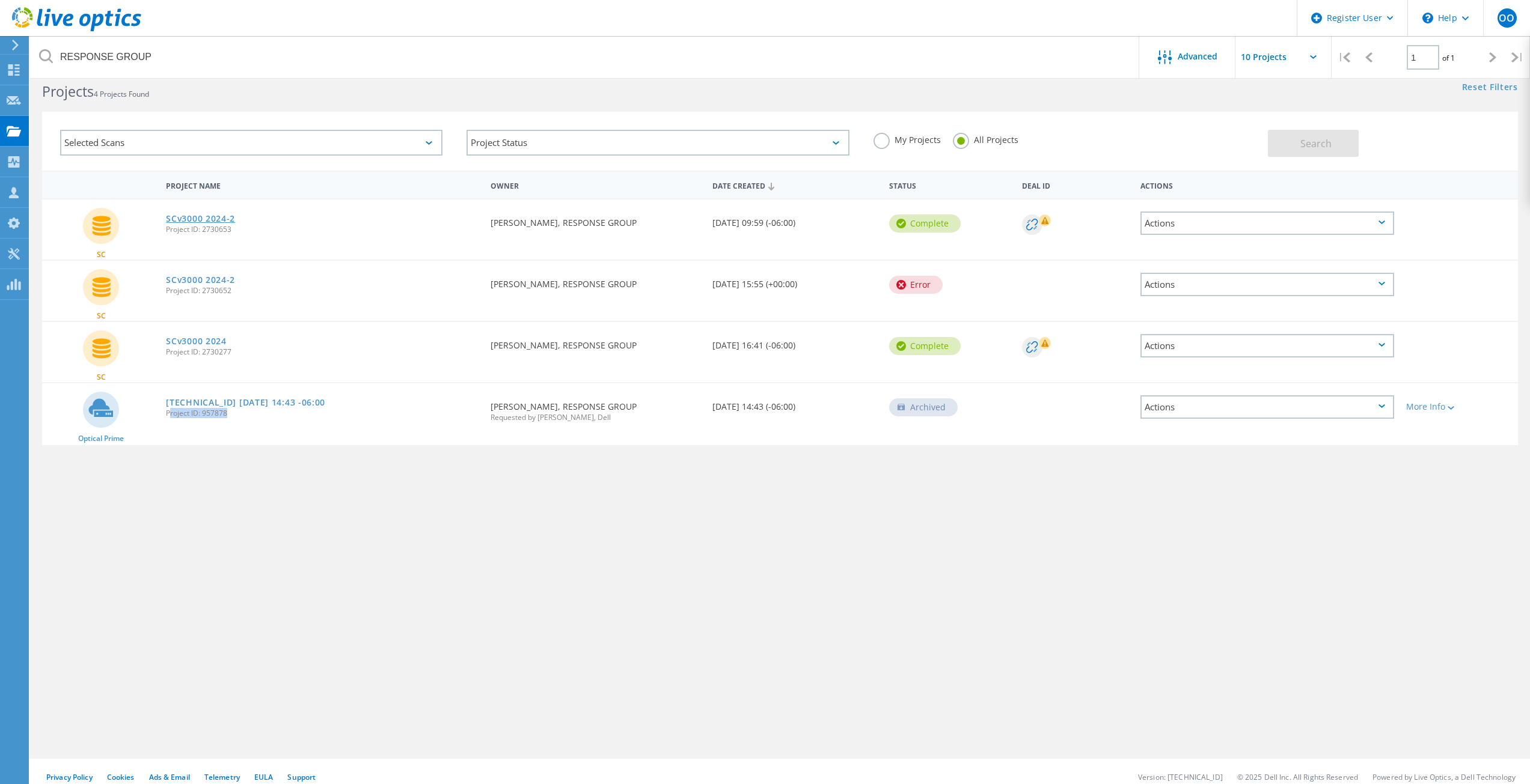
click at [216, 216] on link "SCv3000 2024-2" at bounding box center [200, 218] width 70 height 8
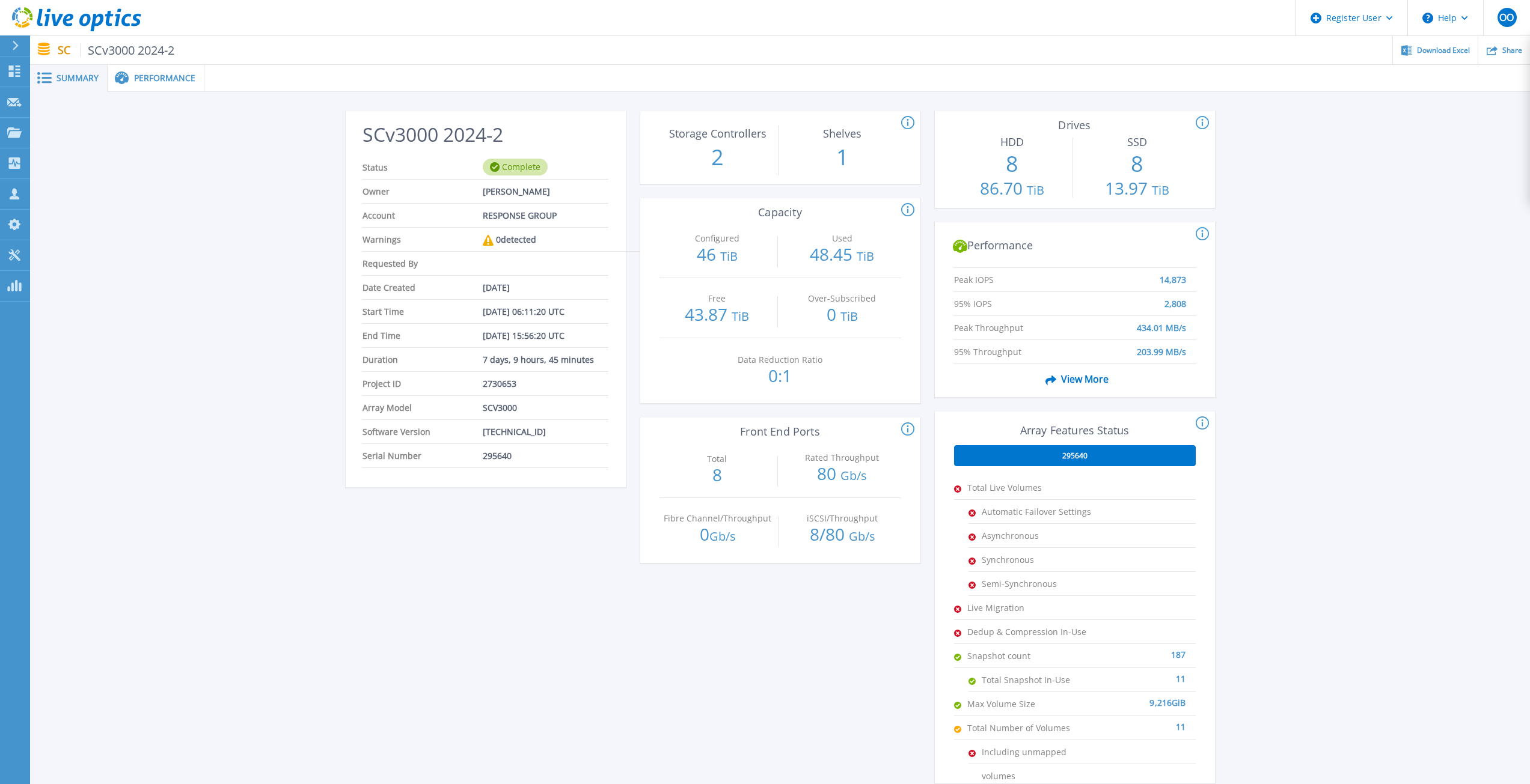
click at [1084, 376] on span "View More" at bounding box center [1074, 379] width 68 height 23
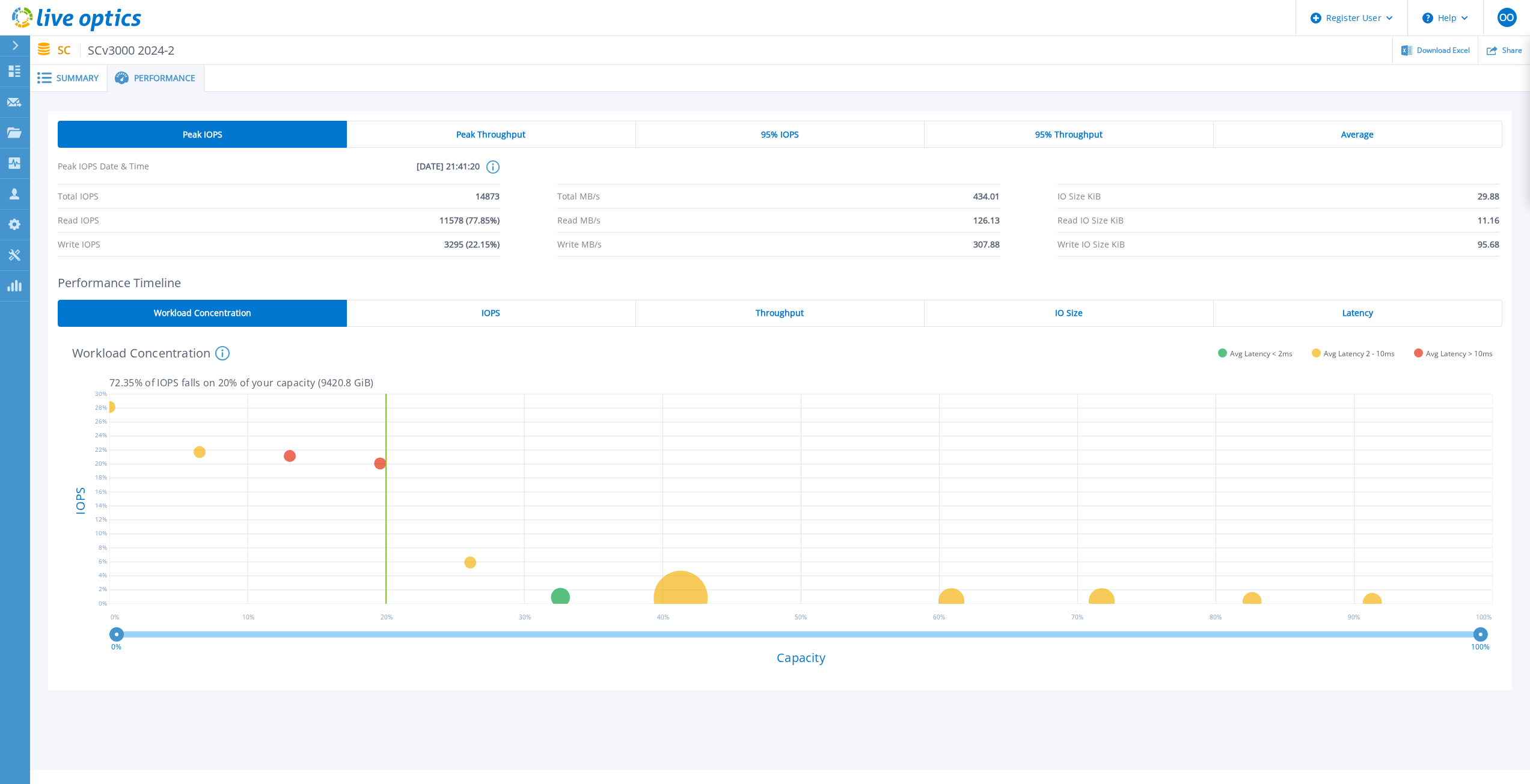
click at [737, 140] on div "95% IOPS" at bounding box center [780, 134] width 289 height 27
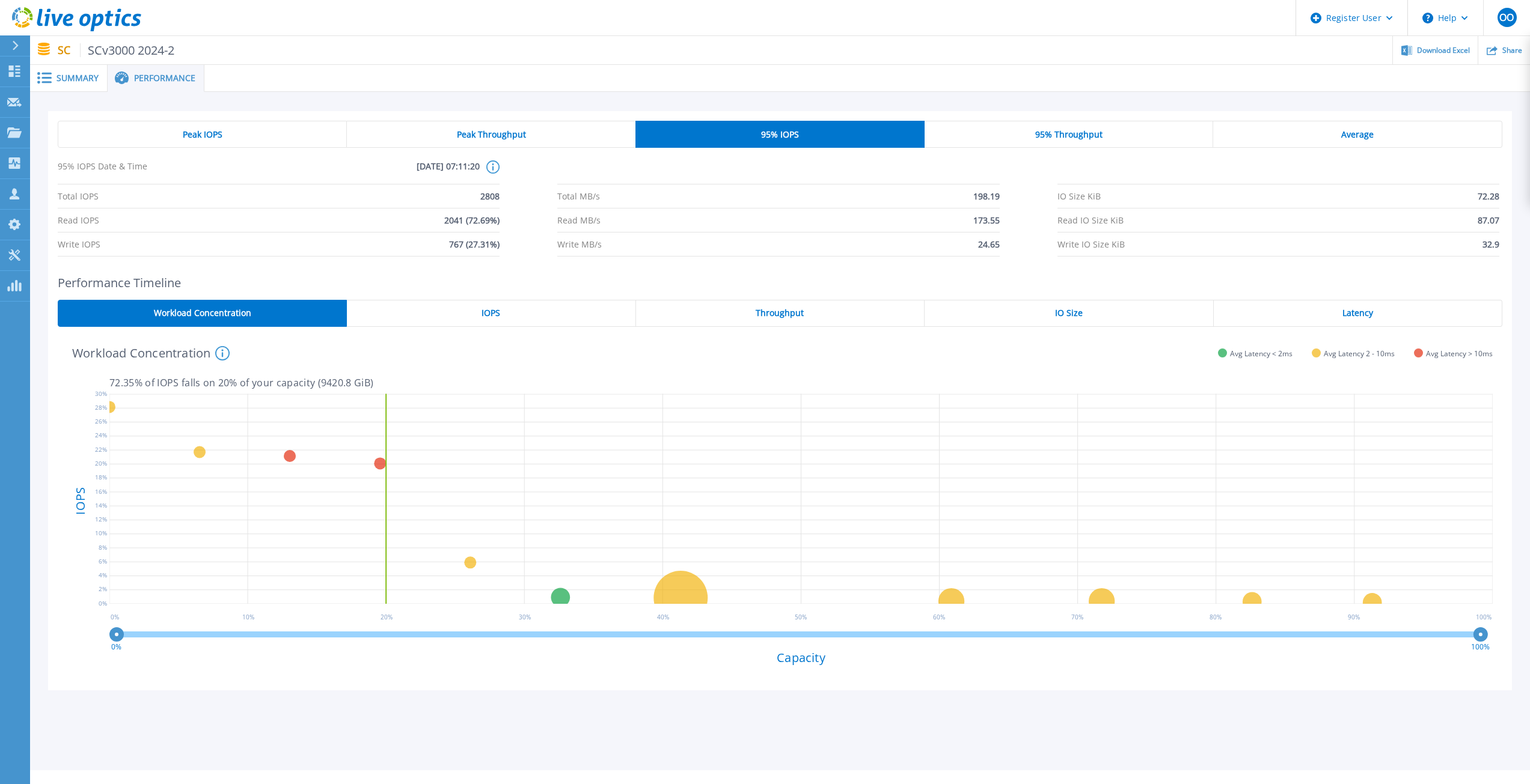
click at [80, 71] on div "Summary" at bounding box center [69, 78] width 78 height 27
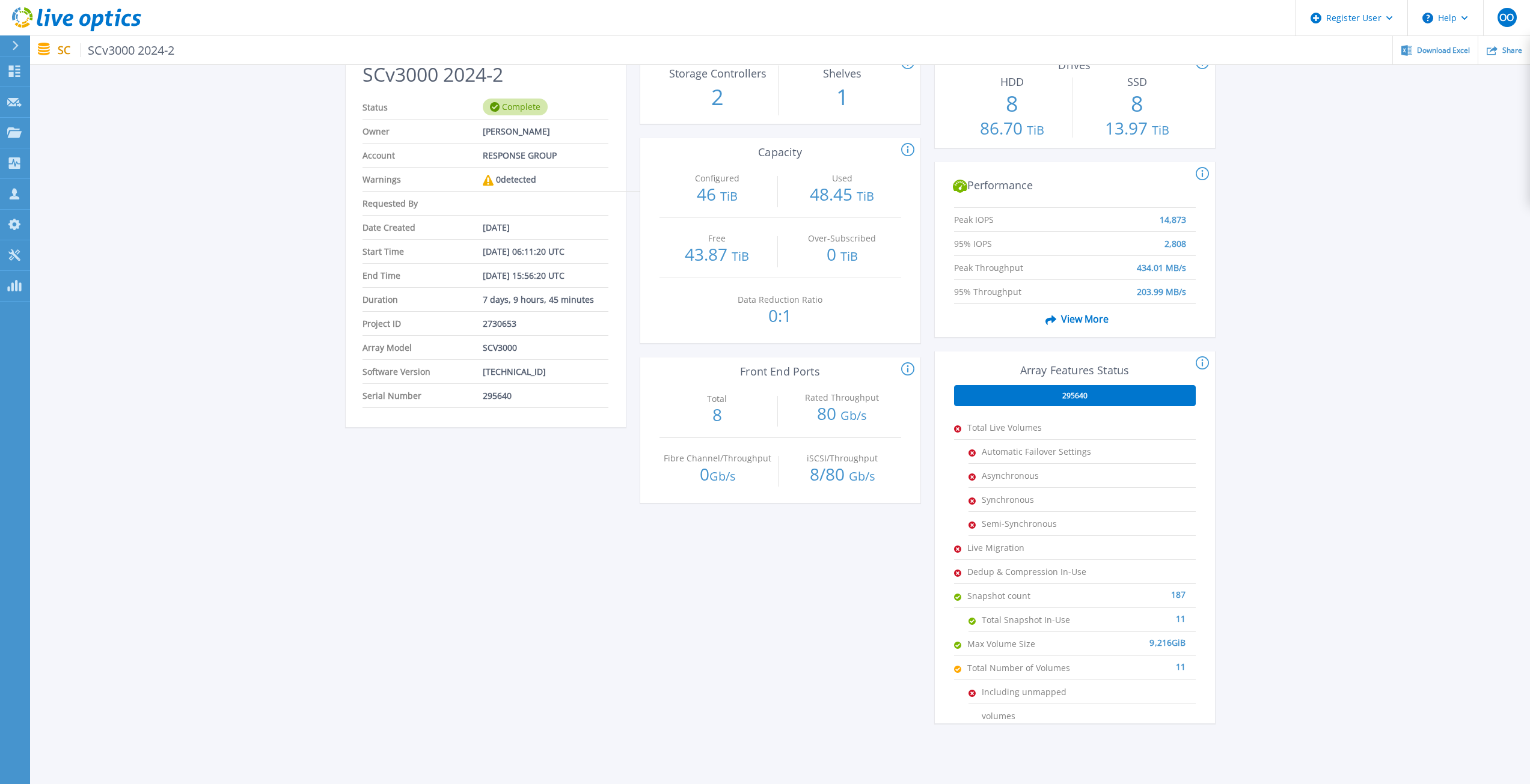
scroll to position [106, 0]
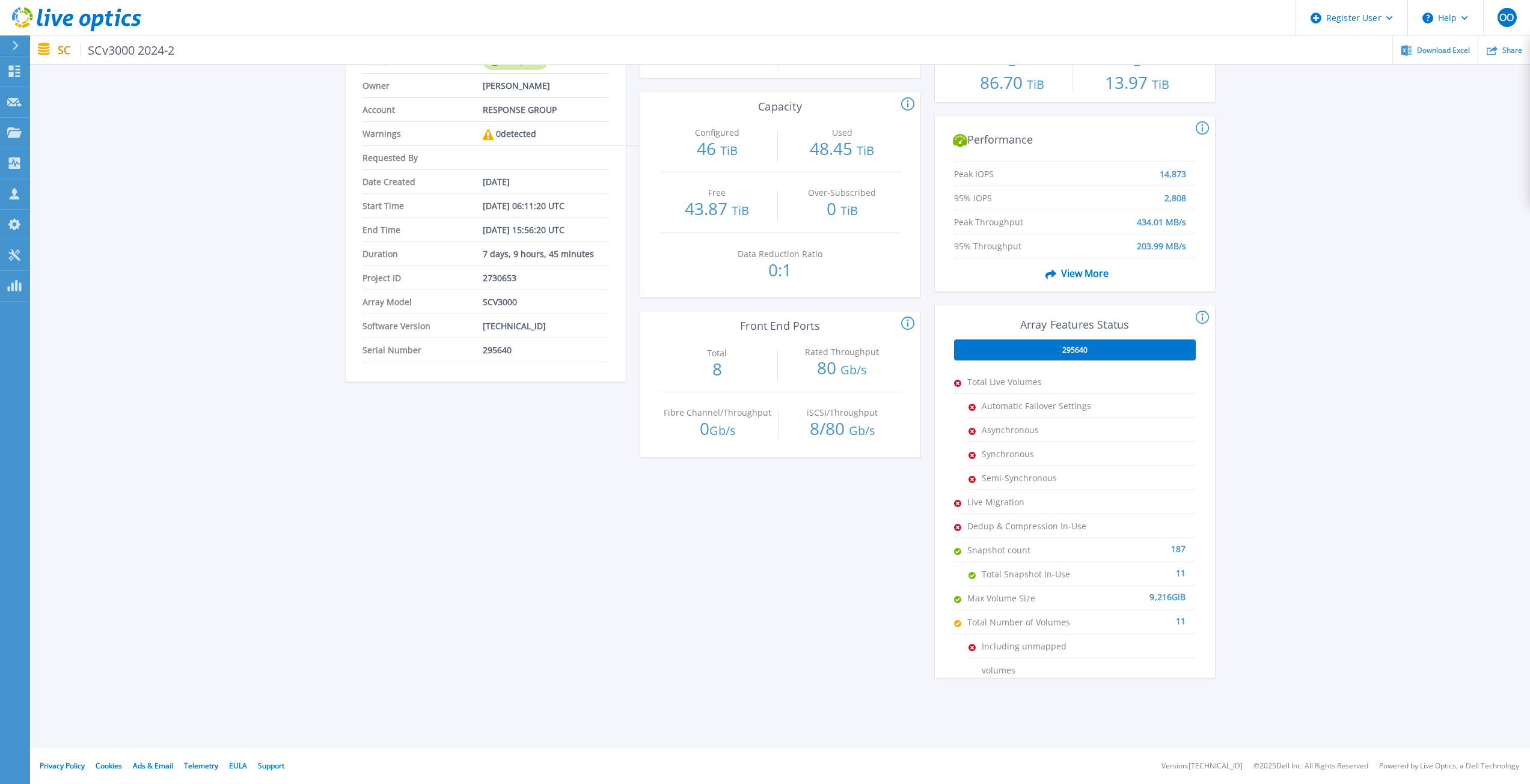
click at [981, 549] on span "Snapshot count" at bounding box center [1026, 550] width 120 height 23
click at [966, 568] on div "Total Snapshot In-Use 11" at bounding box center [1075, 574] width 242 height 24
click at [985, 594] on span "Max Volume Size" at bounding box center [1026, 598] width 120 height 23
drag, startPoint x: 988, startPoint y: 620, endPoint x: 997, endPoint y: 652, distance: 33.2
click at [989, 622] on span "Total Number of Volumes" at bounding box center [1026, 623] width 120 height 23
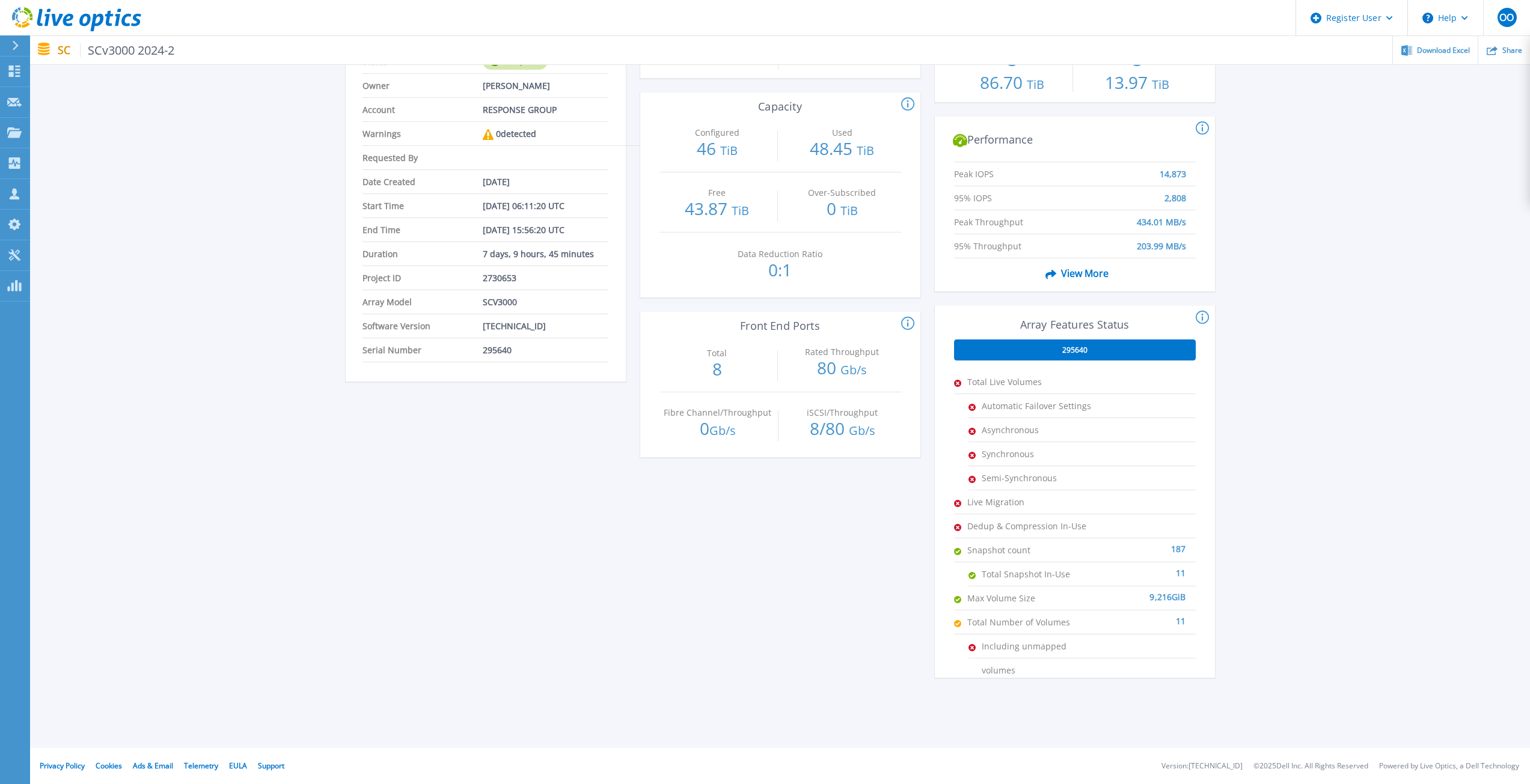
click at [998, 655] on span "Including unmapped volumes" at bounding box center [1041, 646] width 120 height 23
